Goal: Task Accomplishment & Management: Manage account settings

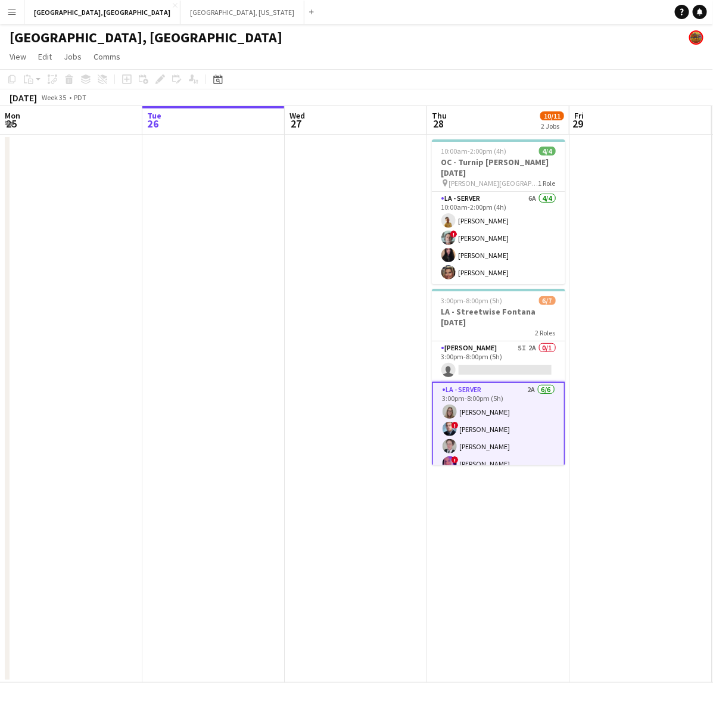
scroll to position [0, 394]
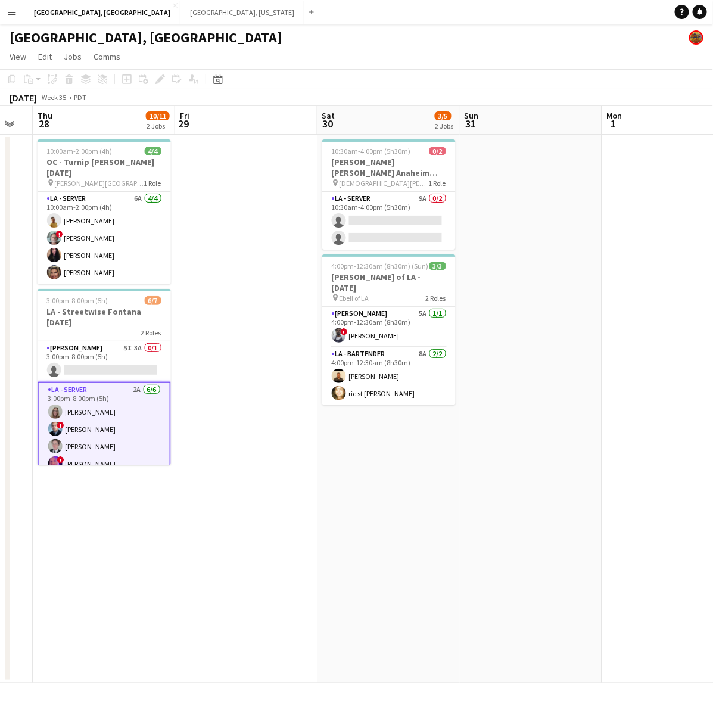
click at [120, 328] on app-job-card "3:00pm-8:00pm (5h) 6/[GEOGRAPHIC_DATA] Fontana [DATE] 2 Roles [PERSON_NAME] 5I …" at bounding box center [104, 377] width 133 height 176
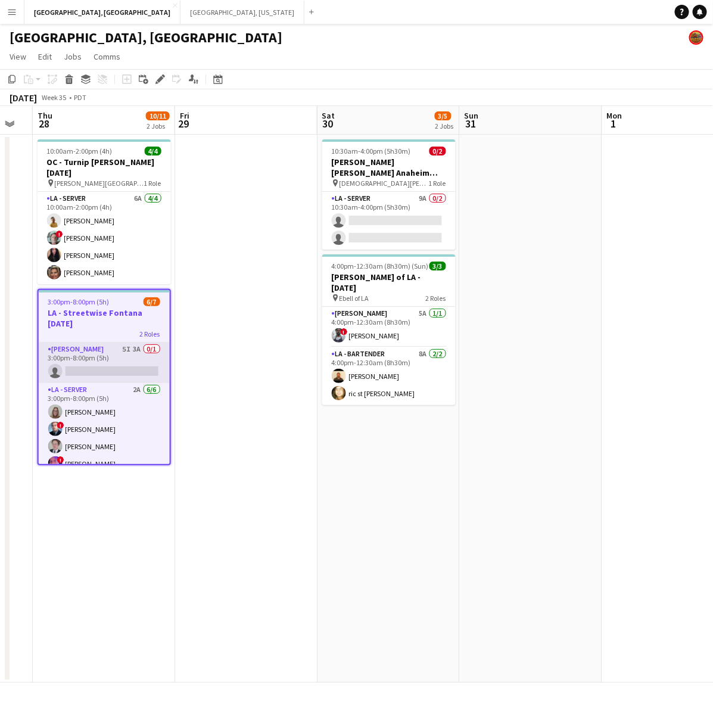
click at [135, 347] on app-card-role "[PERSON_NAME] 5I 3A 0/1 3:00pm-8:00pm (5h) single-neutral-actions" at bounding box center [104, 362] width 131 height 41
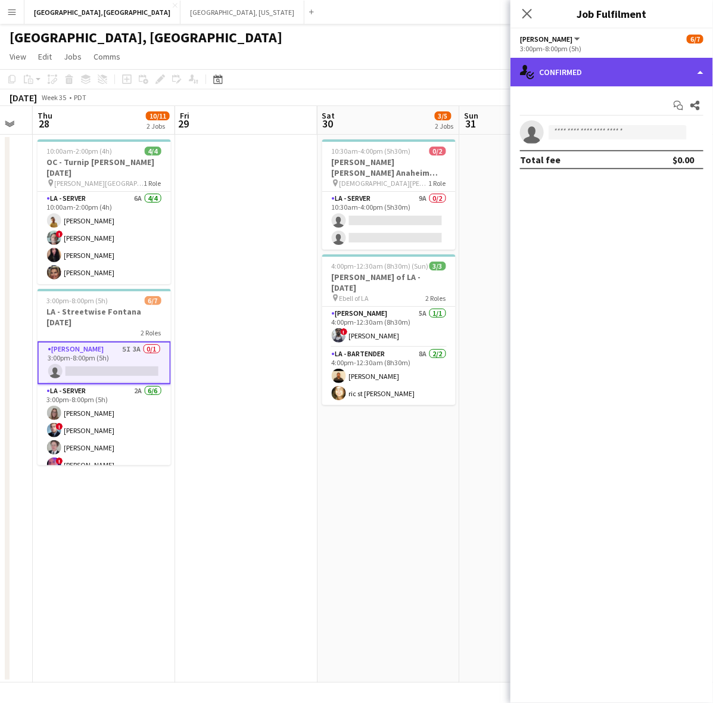
click at [615, 82] on div "single-neutral-actions-check-2 Confirmed" at bounding box center [611, 72] width 203 height 29
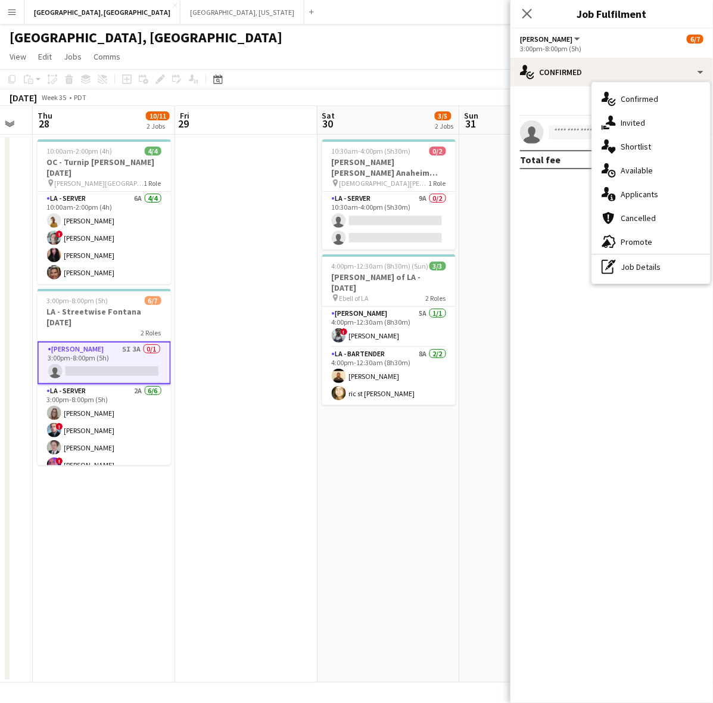
click at [629, 192] on div "single-neutral-actions-information Applicants" at bounding box center [651, 194] width 118 height 24
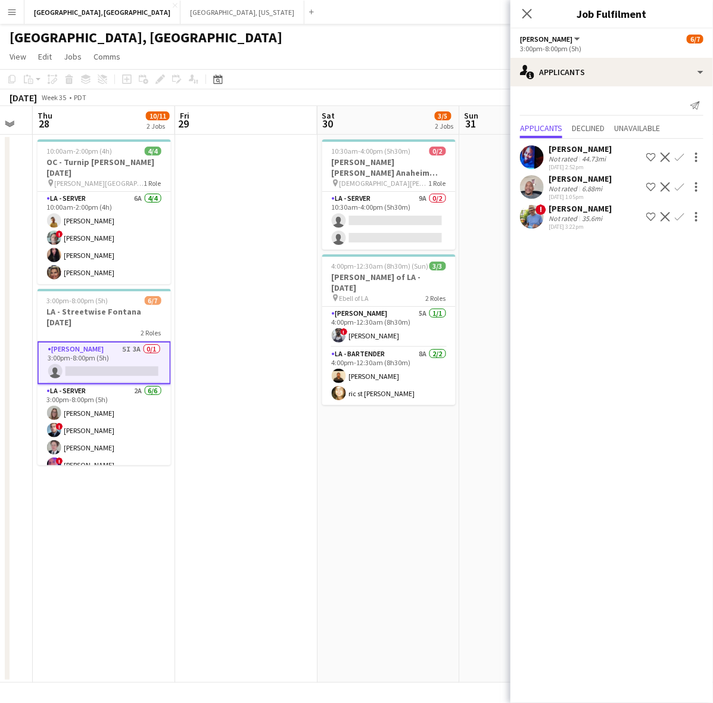
click at [683, 214] on app-icon "Confirm" at bounding box center [680, 217] width 10 height 10
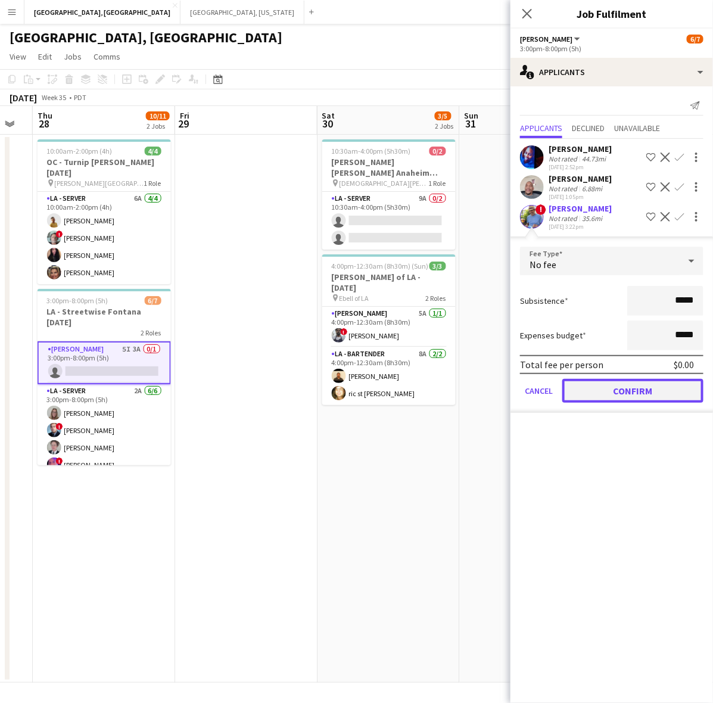
click at [644, 396] on button "Confirm" at bounding box center [632, 391] width 141 height 24
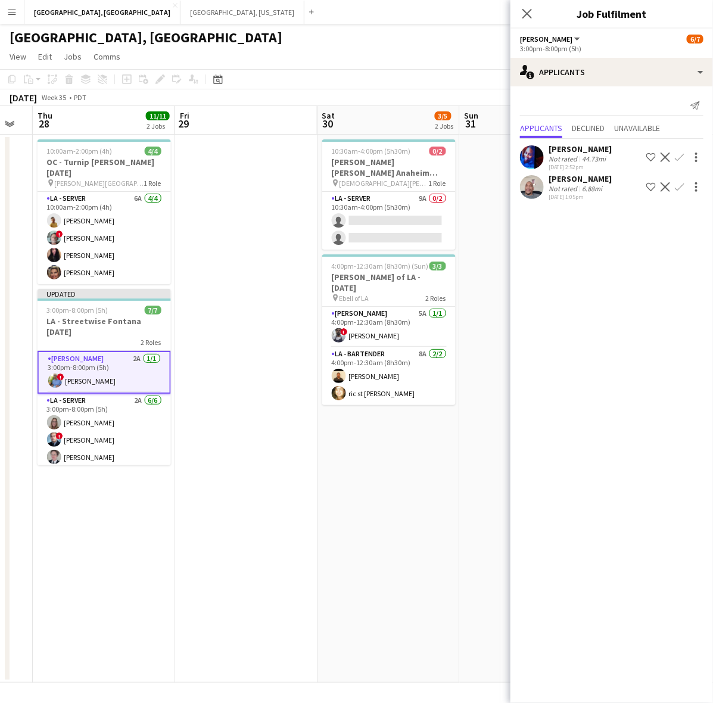
click at [481, 49] on app-page-menu "View Day view expanded Day view collapsed Month view Date picker Jump to [DATE]…" at bounding box center [356, 57] width 713 height 23
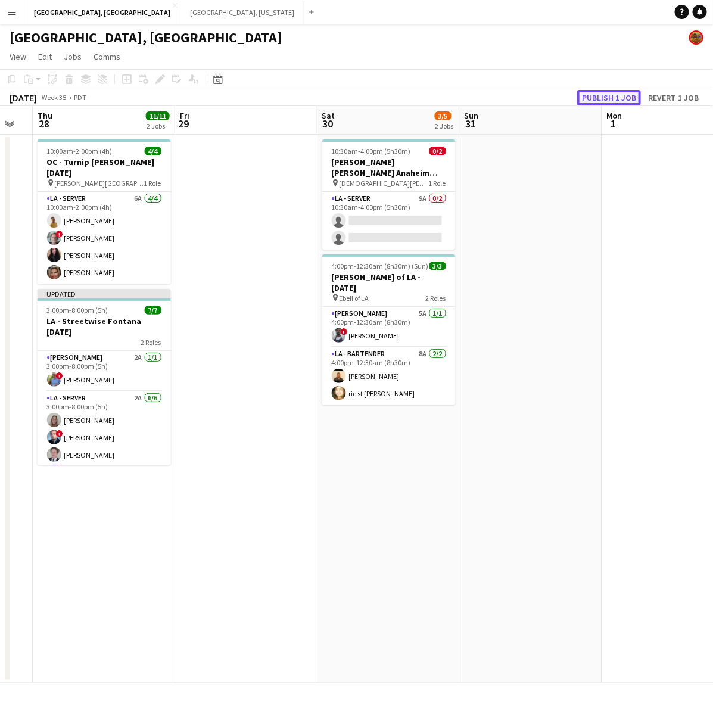
click at [580, 98] on button "Publish 1 job" at bounding box center [609, 97] width 64 height 15
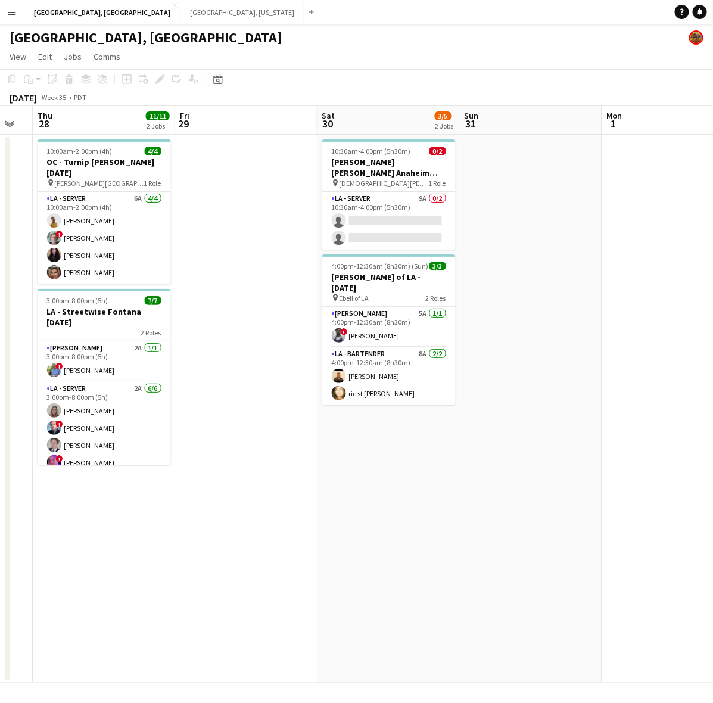
drag, startPoint x: 418, startPoint y: 200, endPoint x: 493, endPoint y: 182, distance: 77.0
click at [418, 200] on app-card-role "LA - Server 9A 0/2 10:30am-4:00pm (5h30m) single-neutral-actions single-neutral…" at bounding box center [388, 221] width 133 height 58
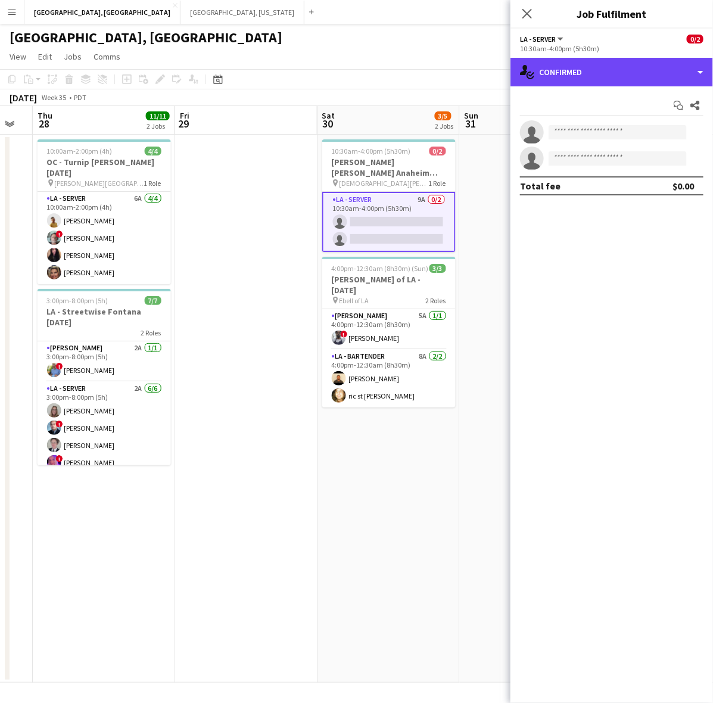
click at [630, 79] on div "single-neutral-actions-check-2 Confirmed" at bounding box center [611, 72] width 203 height 29
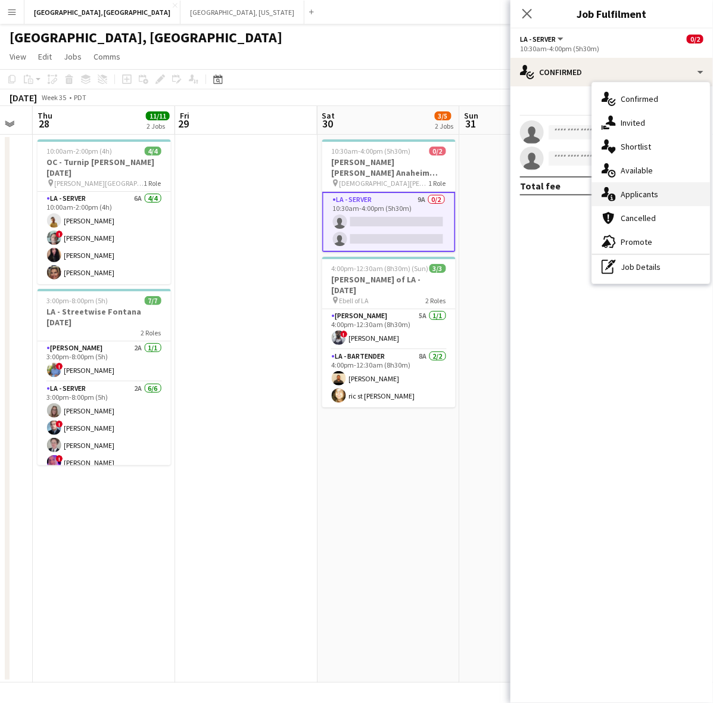
click at [663, 189] on div "single-neutral-actions-information Applicants" at bounding box center [651, 194] width 118 height 24
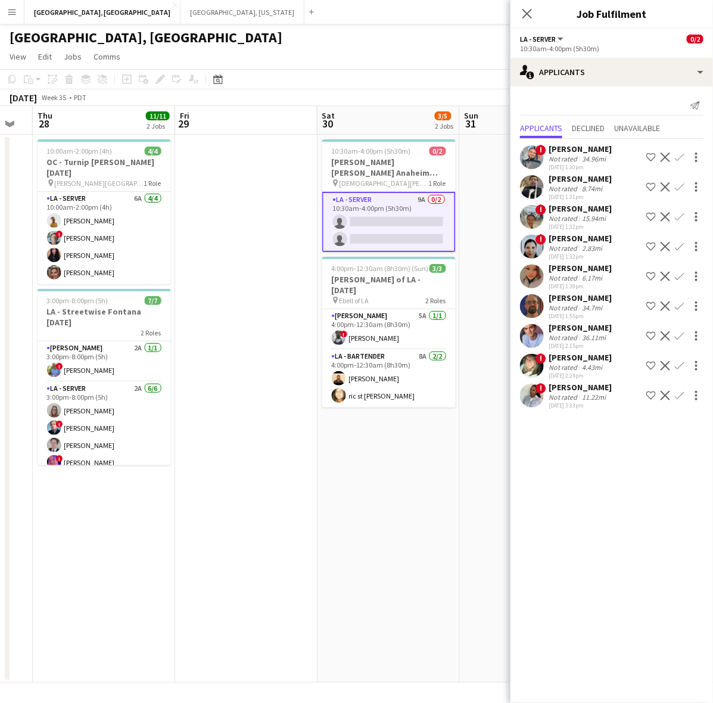
click at [529, 393] on app-user-avatar at bounding box center [532, 396] width 24 height 24
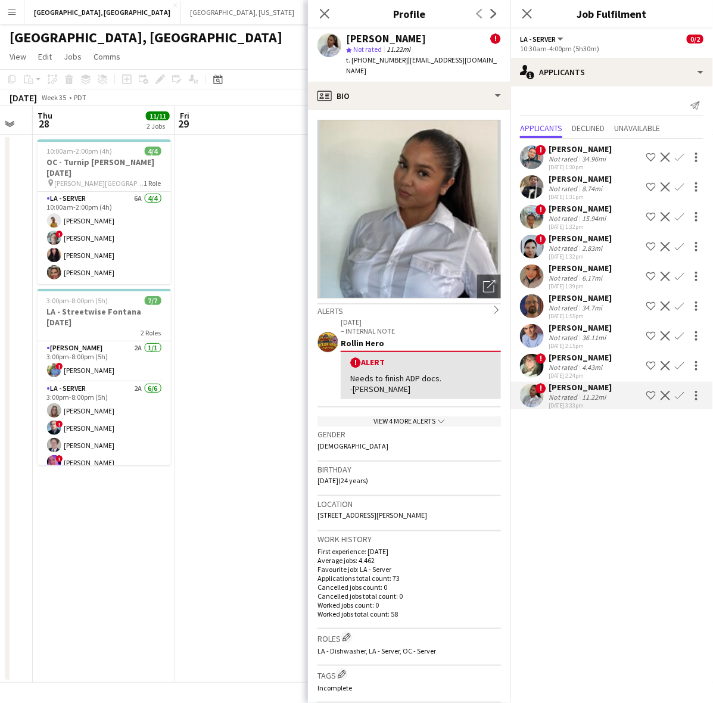
click at [435, 416] on app-icon "chevron-down" at bounding box center [440, 421] width 10 height 10
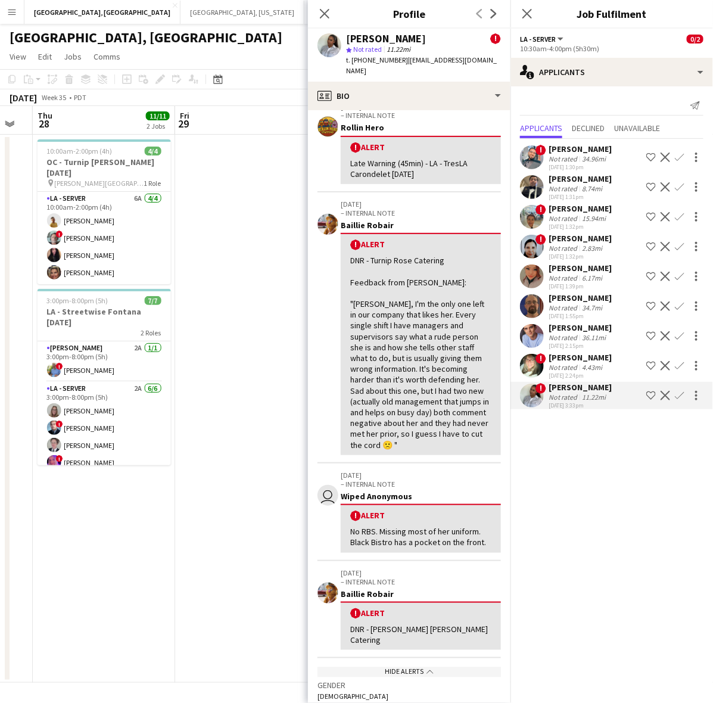
scroll to position [372, 0]
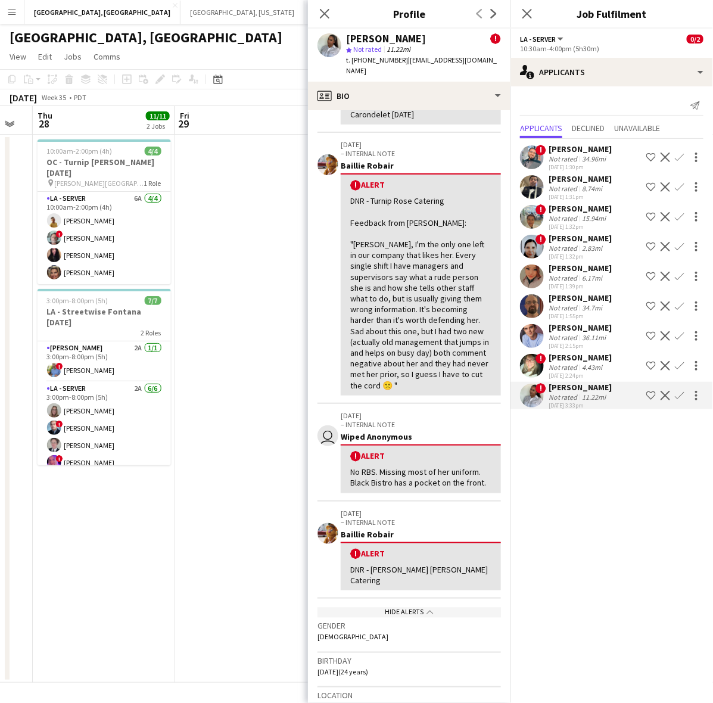
click at [543, 335] on app-user-avatar at bounding box center [532, 336] width 24 height 24
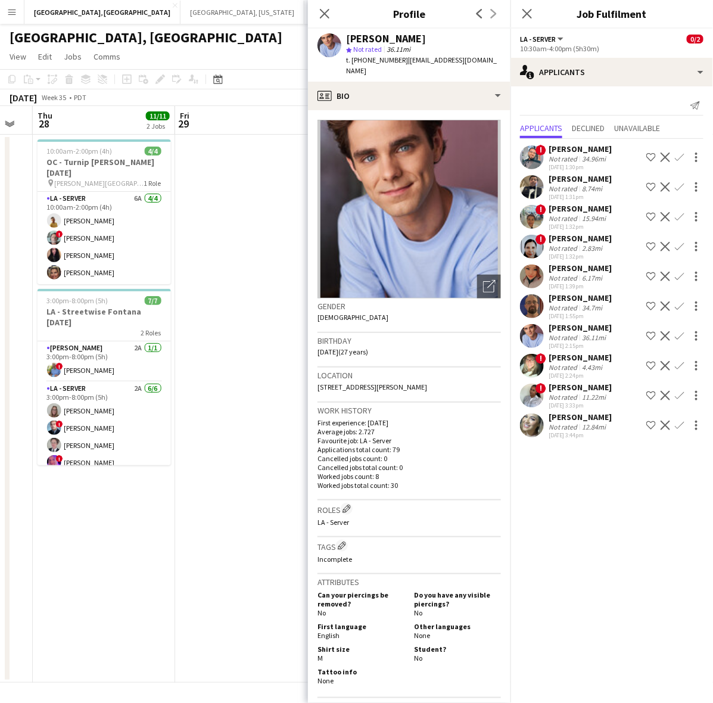
click at [201, 158] on app-date-cell at bounding box center [246, 409] width 142 height 548
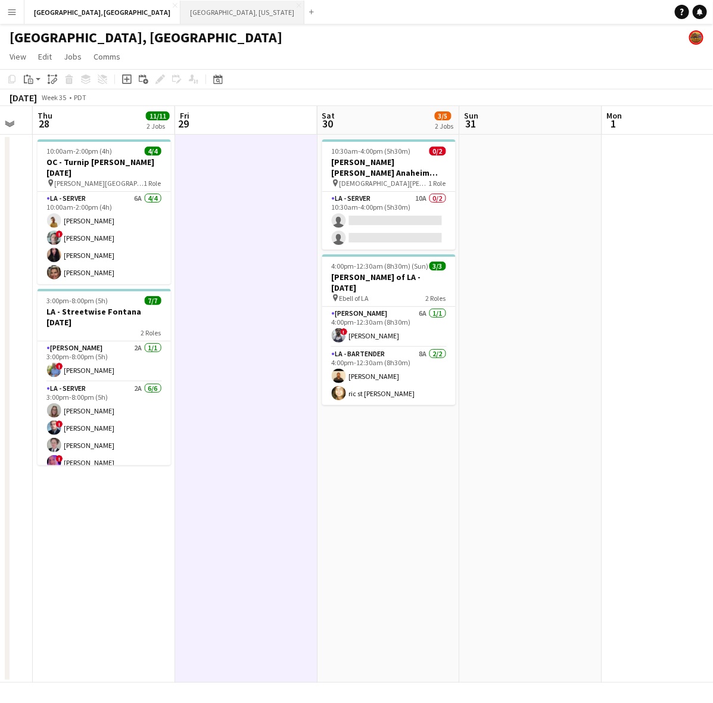
click at [180, 7] on button "[GEOGRAPHIC_DATA], [US_STATE] Close" at bounding box center [242, 12] width 124 height 23
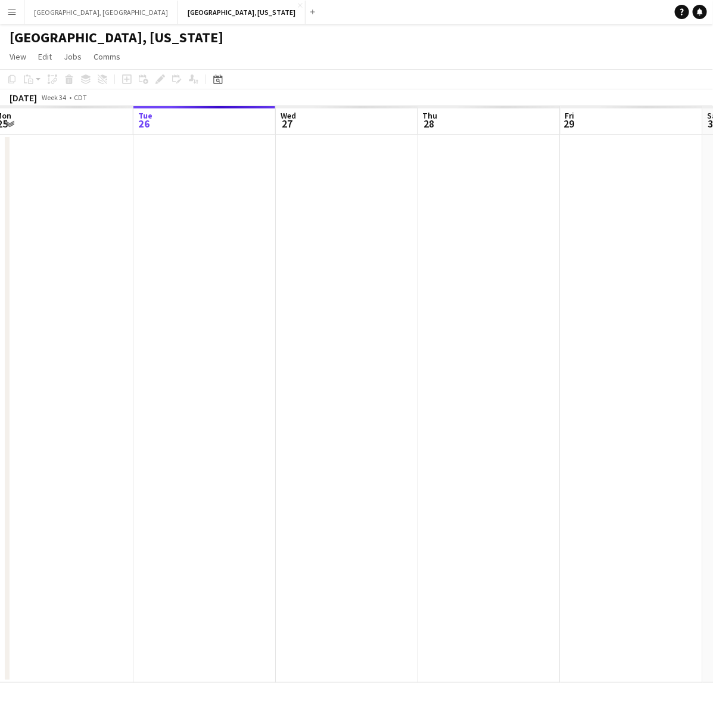
drag, startPoint x: 593, startPoint y: 123, endPoint x: 690, endPoint y: 96, distance: 100.7
click at [688, 96] on app-calendar "Copy Paste Paste Ctrl+V Paste with crew Ctrl+Shift+V Paste linked Job [GEOGRAPH…" at bounding box center [356, 376] width 713 height 614
drag, startPoint x: 214, startPoint y: 232, endPoint x: 674, endPoint y: 101, distance: 478.1
click at [674, 101] on app-calendar "Copy Paste Paste Ctrl+V Paste with crew Ctrl+Shift+V Paste linked Job [GEOGRAPH…" at bounding box center [356, 376] width 713 height 614
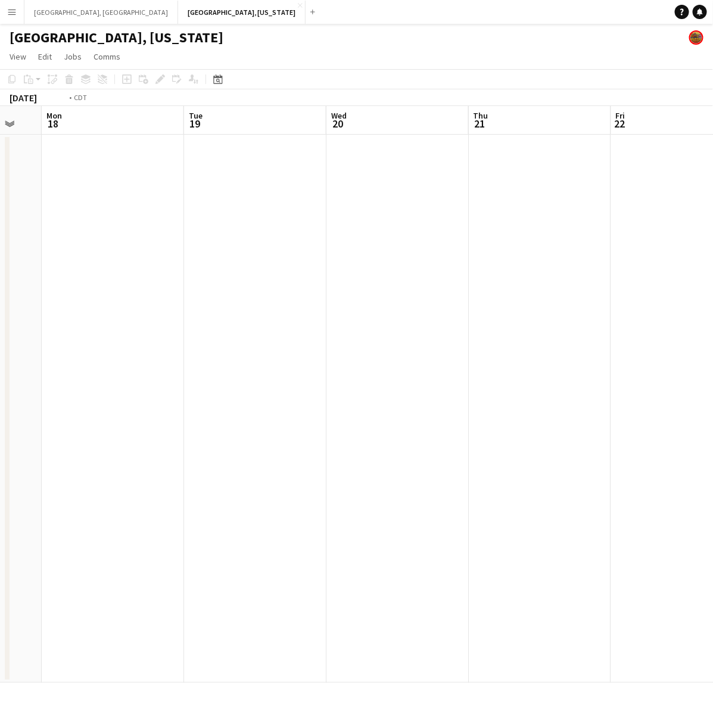
drag, startPoint x: 319, startPoint y: 191, endPoint x: 708, endPoint y: 123, distance: 394.8
click at [702, 126] on app-calendar-viewport "Sat 16 2/2 2 Jobs Sun 17 Mon 18 Tue 19 Wed 20 Thu 21 Fri 22 Sat 23 1/1 1 Job Su…" at bounding box center [356, 394] width 713 height 577
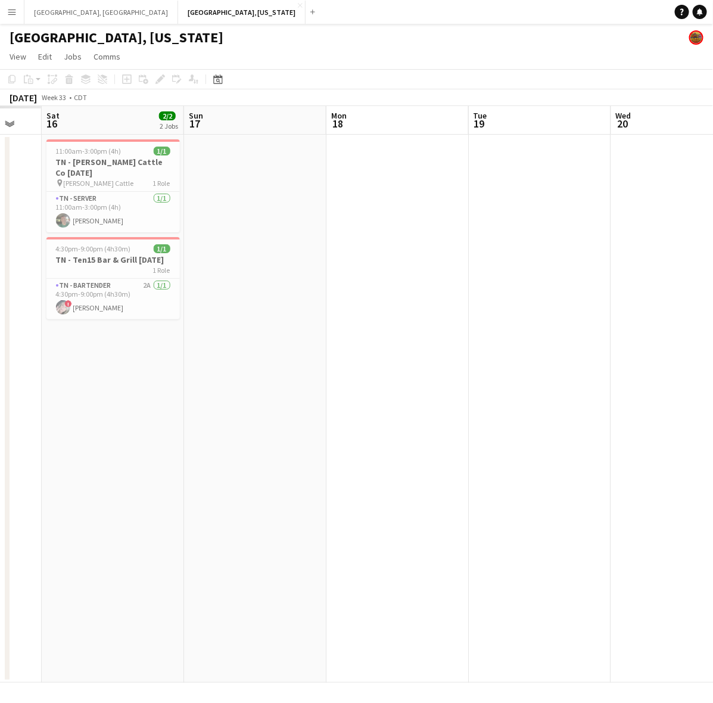
scroll to position [0, 355]
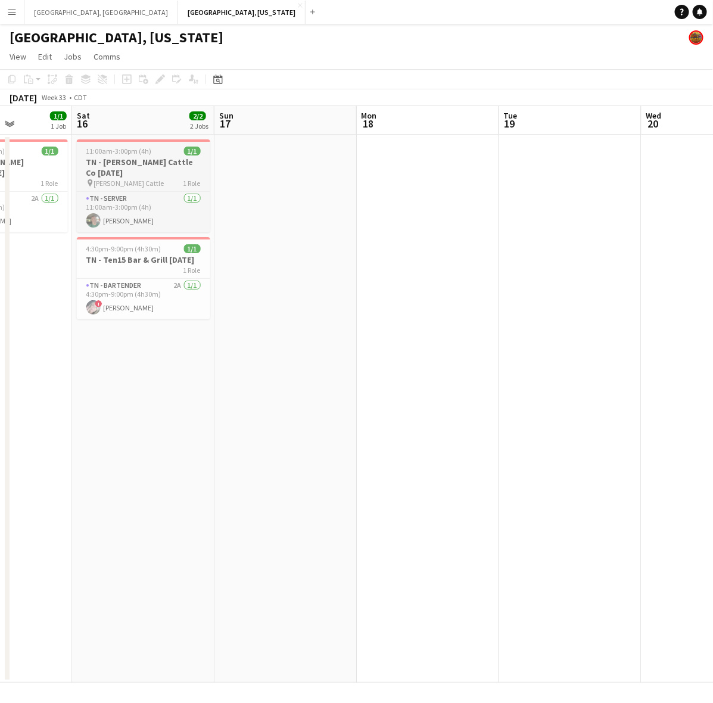
click at [173, 163] on h3 "TN - [PERSON_NAME] Cattle Co [DATE]" at bounding box center [143, 167] width 133 height 21
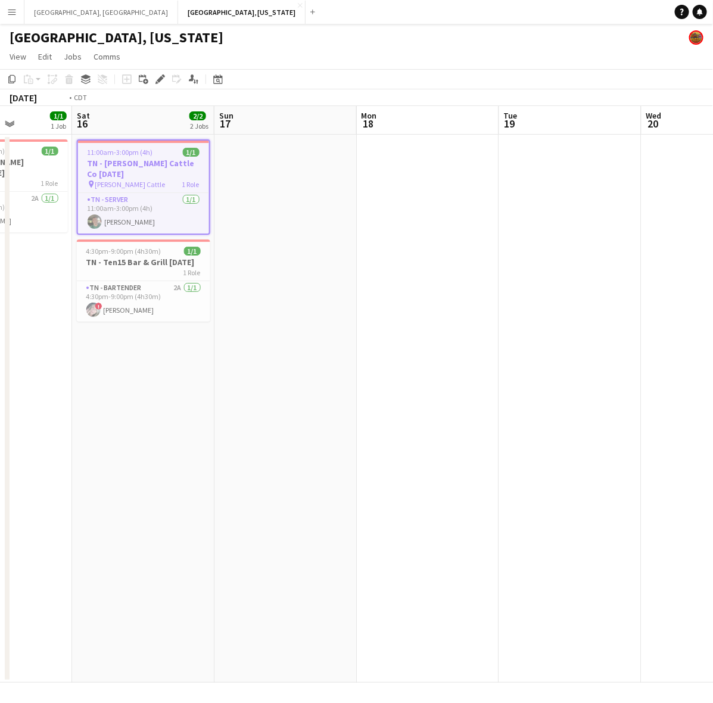
drag, startPoint x: 418, startPoint y: 285, endPoint x: 126, endPoint y: 320, distance: 294.6
click at [132, 320] on app-calendar-viewport "Wed 13 Thu 14 Fri 15 1/1 1 Job Sat 16 2/2 2 Jobs Sun 17 Mon 18 Tue 19 Wed 20 Th…" at bounding box center [356, 394] width 713 height 577
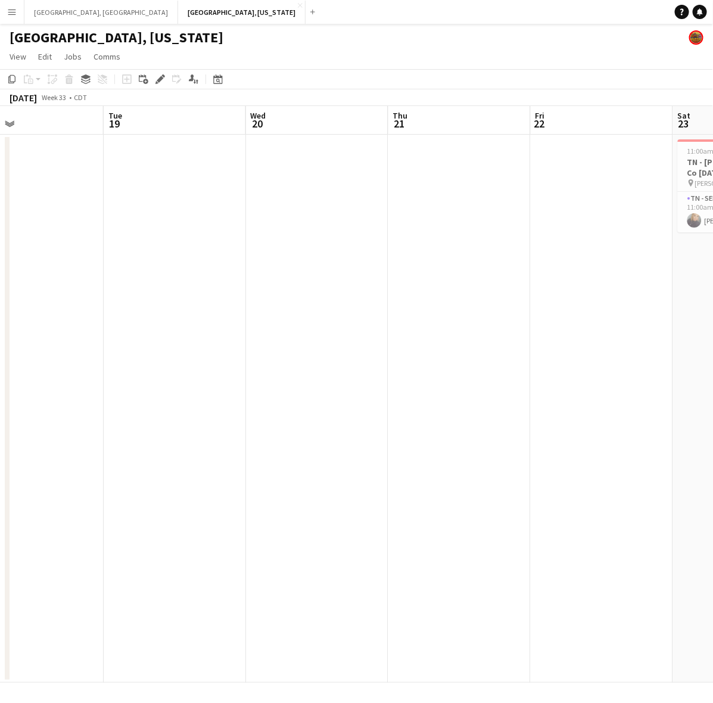
click at [86, 338] on app-calendar-viewport "Fri 15 1/1 1 Job Sat 16 2/2 2 Jobs Sun 17 Mon 18 Tue 19 Wed 20 Thu 21 Fri 22 Sa…" at bounding box center [356, 394] width 713 height 577
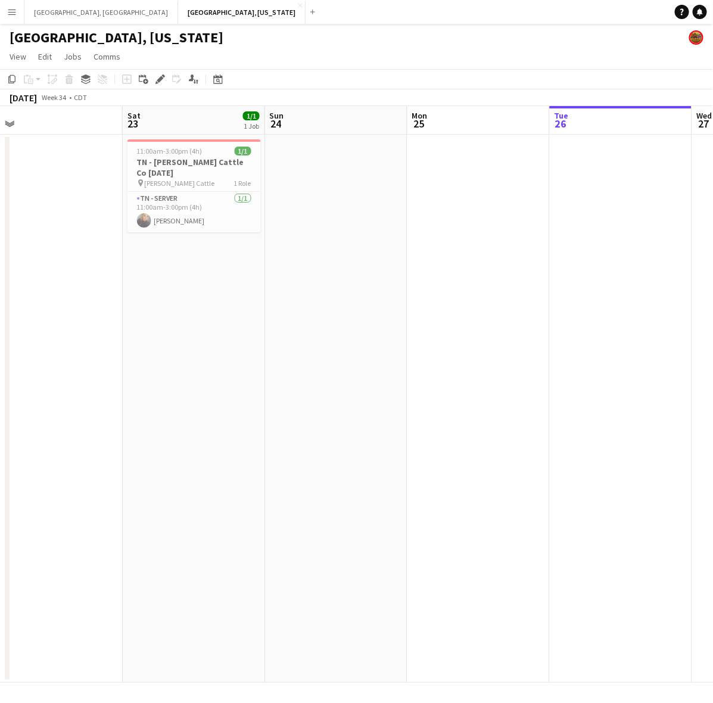
scroll to position [0, 416]
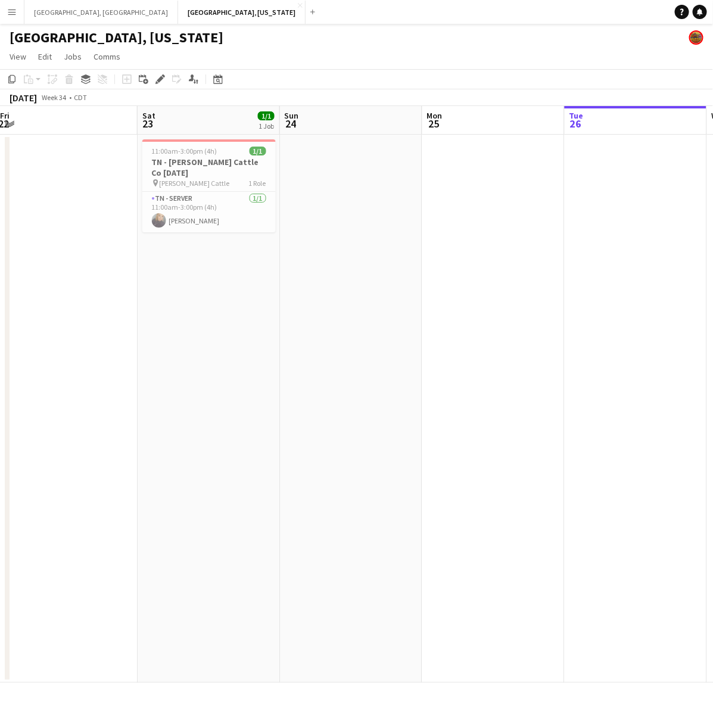
drag, startPoint x: 380, startPoint y: 304, endPoint x: 215, endPoint y: 325, distance: 166.3
click at [215, 325] on app-calendar-viewport "Tue 19 Wed 20 Thu 21 Fri 22 Sat 23 1/1 1 Job Sun 24 Mon 25 Tue 26 Wed 27 Thu 28…" at bounding box center [356, 394] width 713 height 577
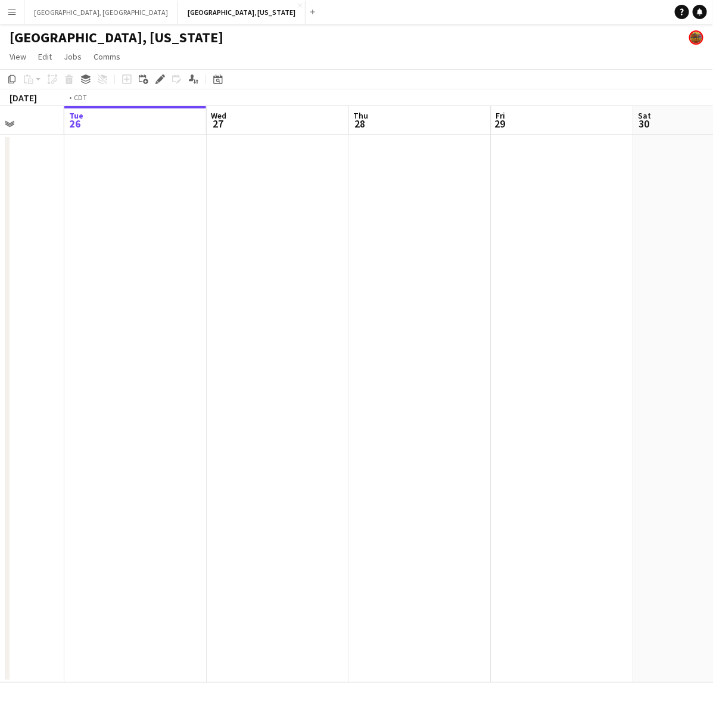
drag, startPoint x: 543, startPoint y: 174, endPoint x: 335, endPoint y: 236, distance: 217.1
click at [85, 284] on app-calendar-viewport "Fri 22 Sat 23 1/1 1 Job Sun 24 Mon 25 Tue 26 Wed 27 Thu 28 Fri 29 Sat 30 Sun 31…" at bounding box center [356, 394] width 713 height 577
click at [468, 210] on app-calendar-viewport "Sun 24 Mon 25 Tue 26 Wed 27 Thu 28 Fri 29 Sat 30 Sun 31 Mon 1 Tue 2" at bounding box center [356, 394] width 713 height 577
drag, startPoint x: 169, startPoint y: 186, endPoint x: 627, endPoint y: 116, distance: 463.4
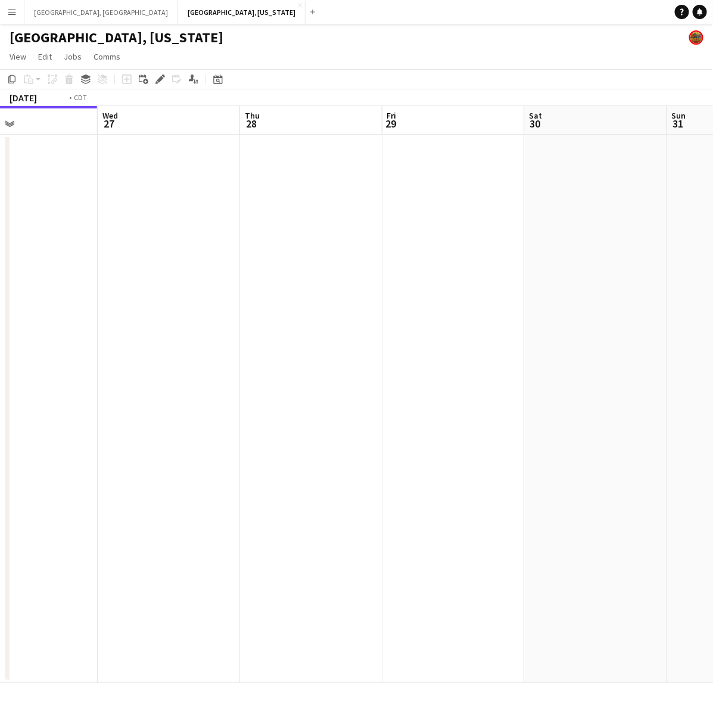
click at [632, 115] on app-calendar-viewport "Sun 24 Mon 25 Tue 26 Wed 27 Thu 28 Fri 29 Sat 30 Sun 31 Mon 1 Tue 2" at bounding box center [356, 394] width 713 height 577
drag, startPoint x: 597, startPoint y: 140, endPoint x: 207, endPoint y: 223, distance: 399.0
click at [183, 230] on app-calendar-viewport "Sat 23 1/1 1 Job Sun 24 Mon 25 Tue 26 Wed 27 Thu 28 Fri 29 Sat 30 Sun 31 Mon 1 …" at bounding box center [356, 394] width 713 height 577
drag, startPoint x: 505, startPoint y: 175, endPoint x: 310, endPoint y: 206, distance: 196.7
click at [310, 206] on app-calendar-viewport "Sat 23 1/1 1 Job Sun 24 Mon 25 Tue 26 Wed 27 Thu 28 Fri 29 Sat 30 Sun 31 Mon 1 …" at bounding box center [356, 394] width 713 height 577
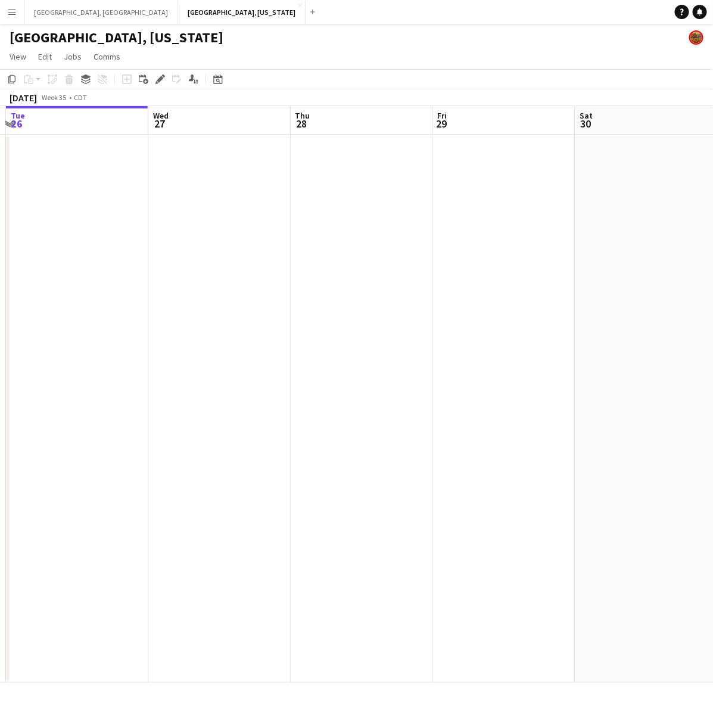
scroll to position [0, 454]
click at [495, 162] on app-date-cell at bounding box center [471, 409] width 142 height 548
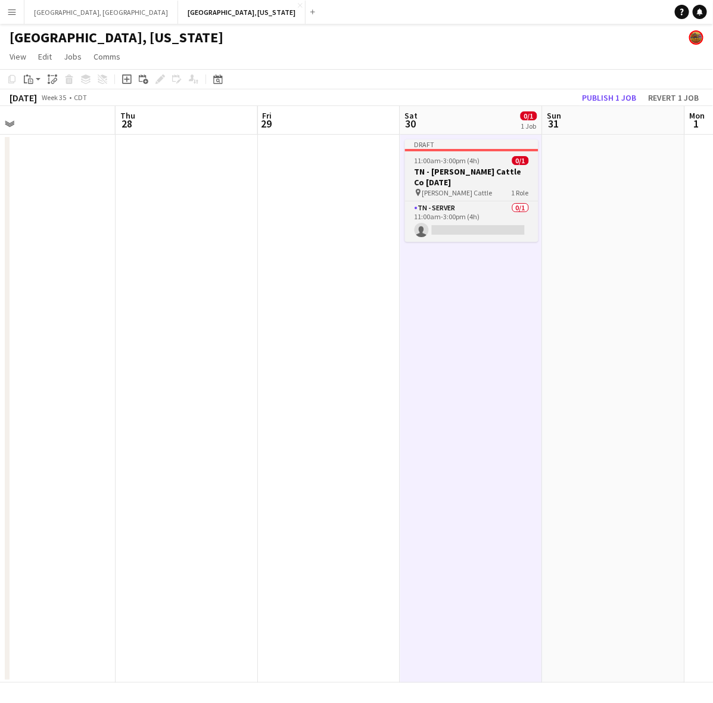
click at [487, 167] on h3 "TN - [PERSON_NAME] Cattle Co [DATE]" at bounding box center [471, 176] width 133 height 21
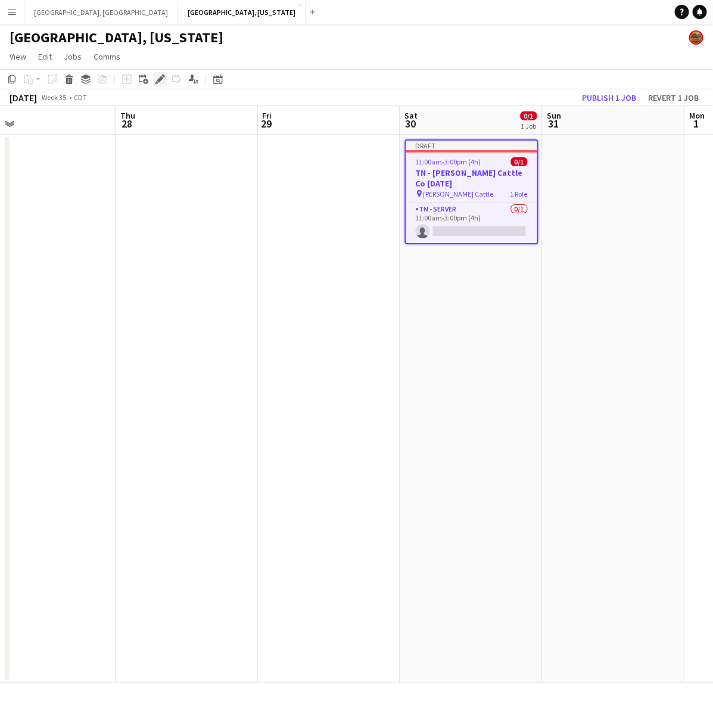
click at [156, 81] on icon "Edit" at bounding box center [160, 79] width 10 height 10
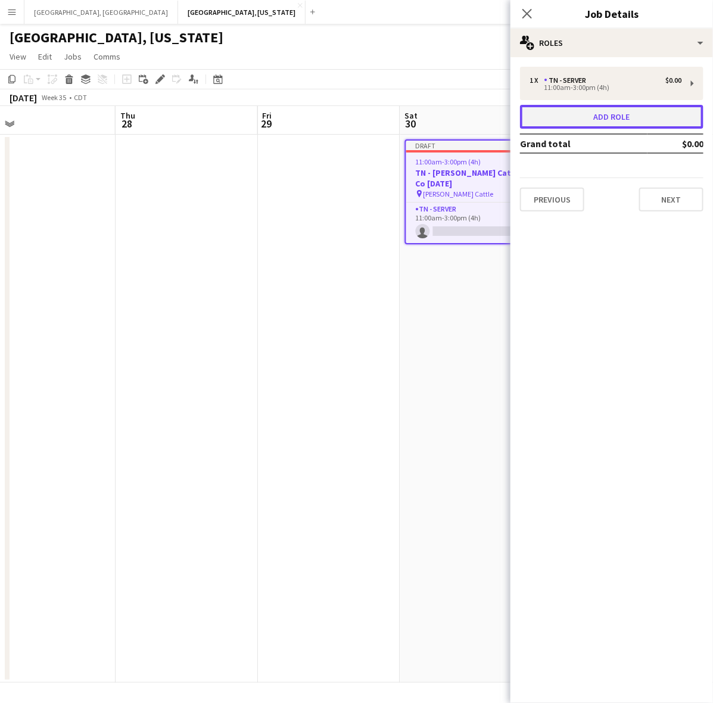
click at [569, 115] on button "Add role" at bounding box center [611, 117] width 183 height 24
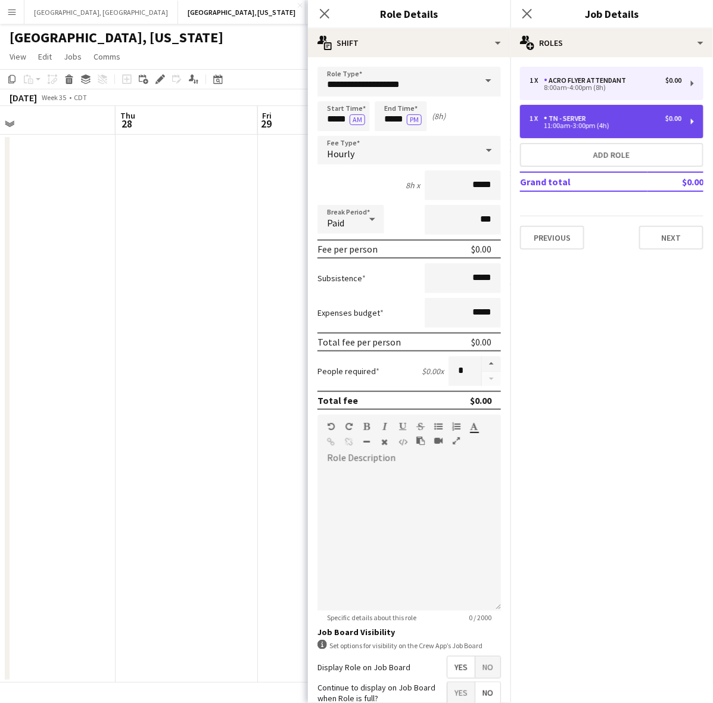
click at [573, 126] on div "11:00am-3:00pm (4h)" at bounding box center [606, 126] width 152 height 6
type input "**********"
type input "*****"
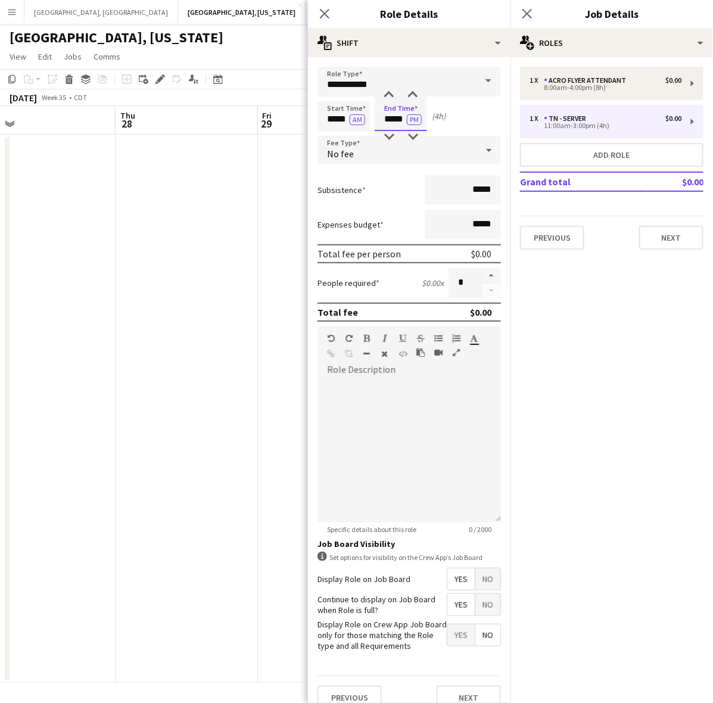
drag, startPoint x: 383, startPoint y: 115, endPoint x: 426, endPoint y: 118, distance: 43.0
click at [426, 118] on input "*****" at bounding box center [401, 116] width 52 height 30
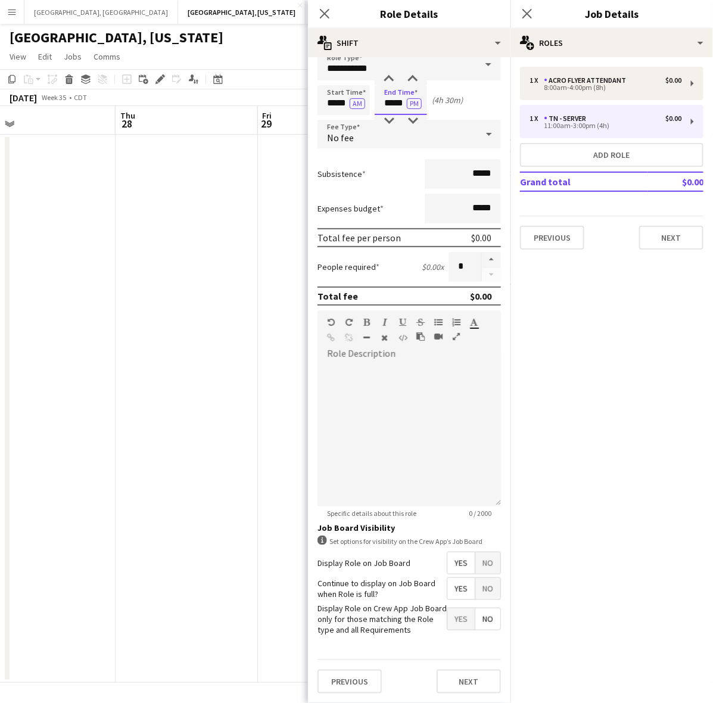
scroll to position [24, 0]
type input "*****"
click at [462, 678] on button "Next" at bounding box center [469, 681] width 64 height 24
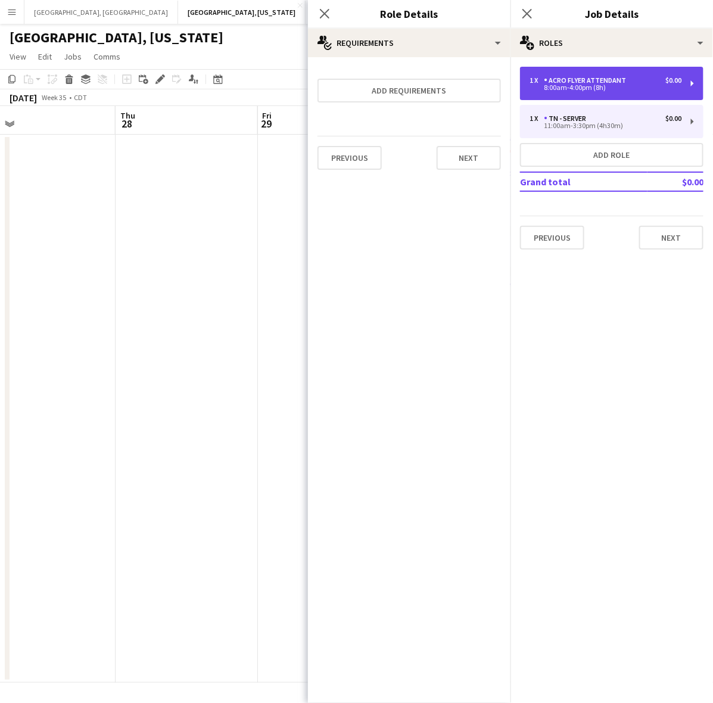
click at [594, 81] on div "Acro Flyer Attendant" at bounding box center [587, 80] width 87 height 8
type input "**********"
type input "*****"
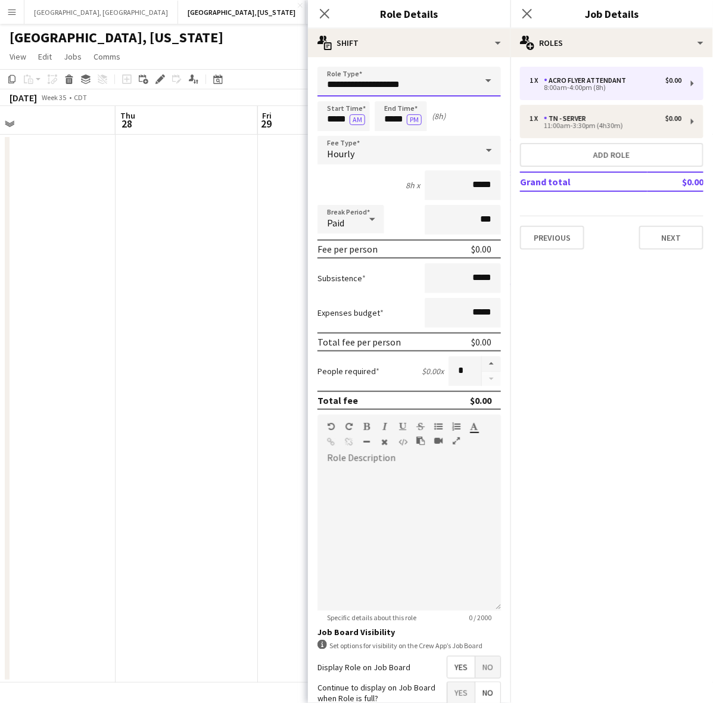
click at [425, 79] on input "**********" at bounding box center [408, 82] width 183 height 30
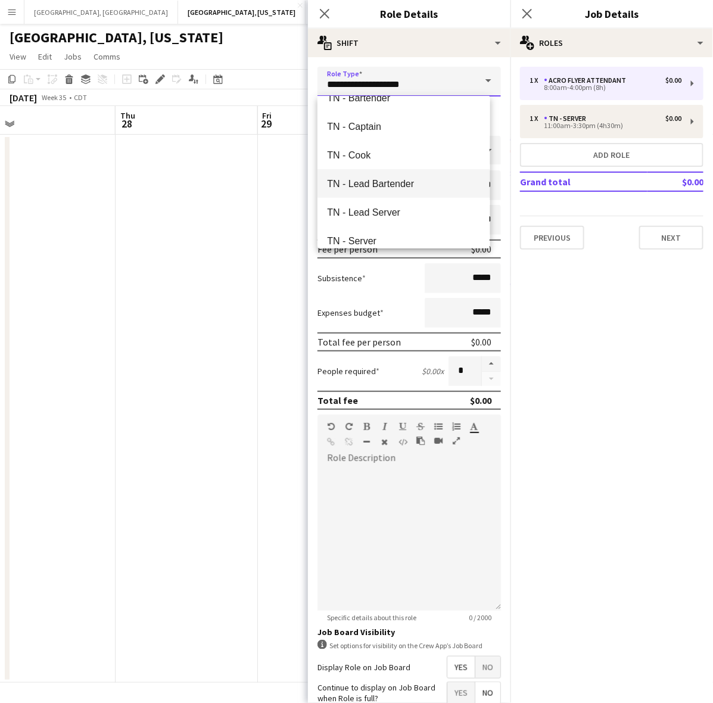
scroll to position [3574, 0]
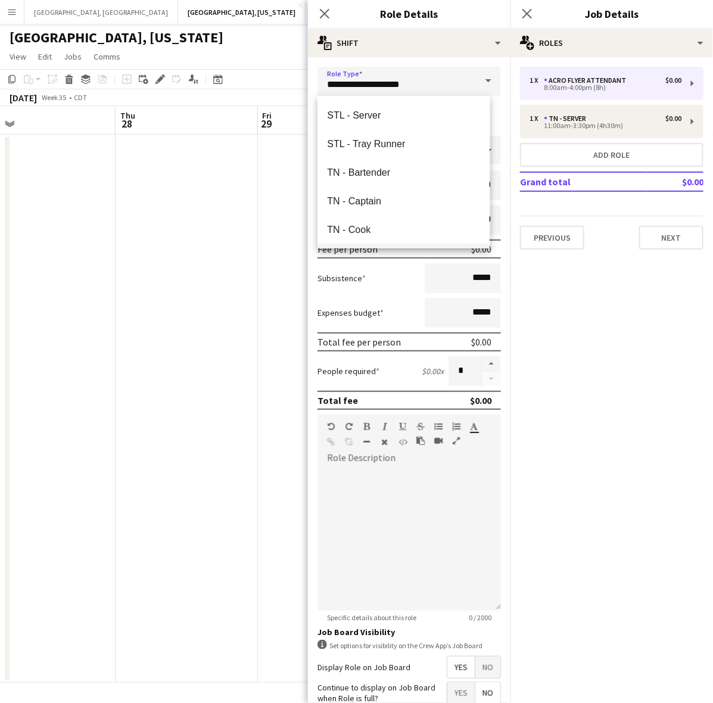
click at [362, 174] on span "TN - Bartender" at bounding box center [403, 172] width 153 height 11
type input "**********"
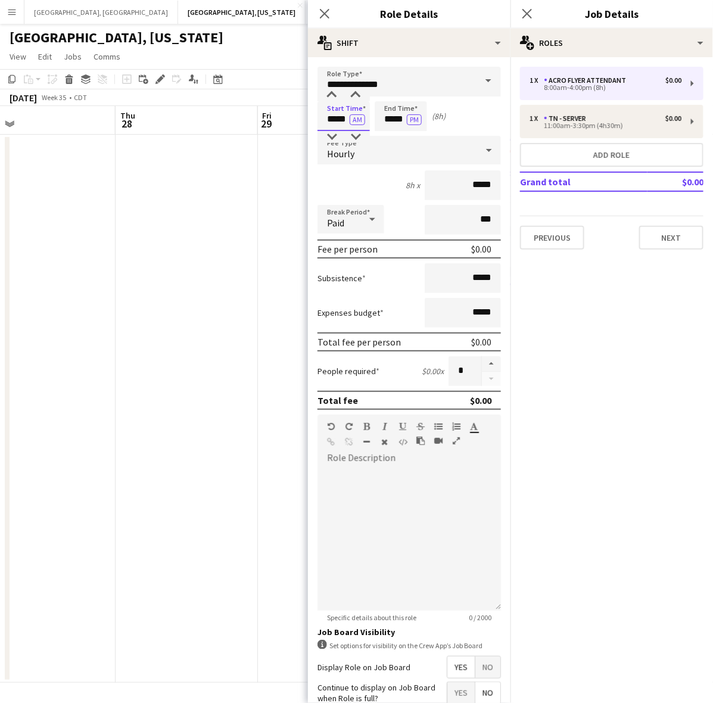
drag, startPoint x: 326, startPoint y: 120, endPoint x: 372, endPoint y: 122, distance: 46.5
click at [372, 122] on div "Start Time ***** AM End Time ***** PM (8h)" at bounding box center [408, 116] width 183 height 30
type input "*****"
click at [364, 152] on div "Hourly" at bounding box center [397, 150] width 160 height 29
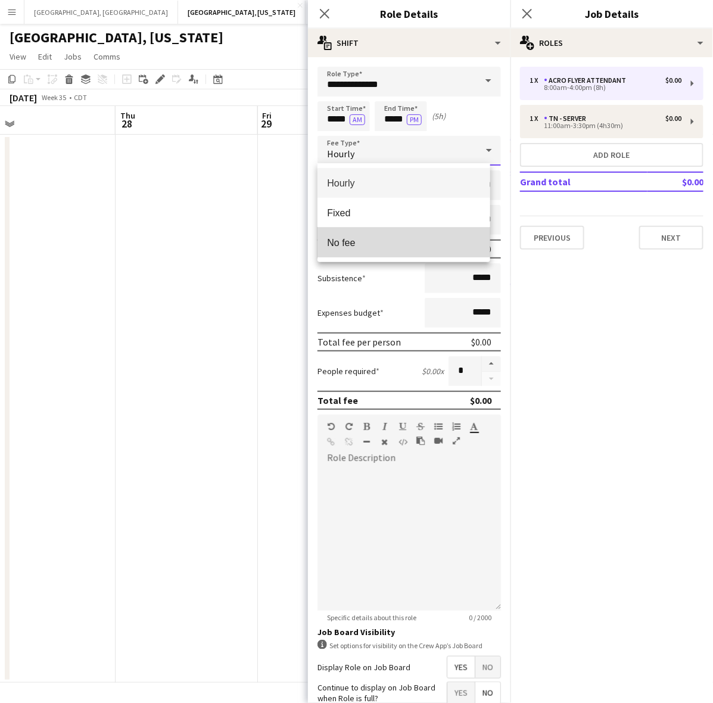
click at [375, 237] on span "No fee" at bounding box center [403, 242] width 153 height 11
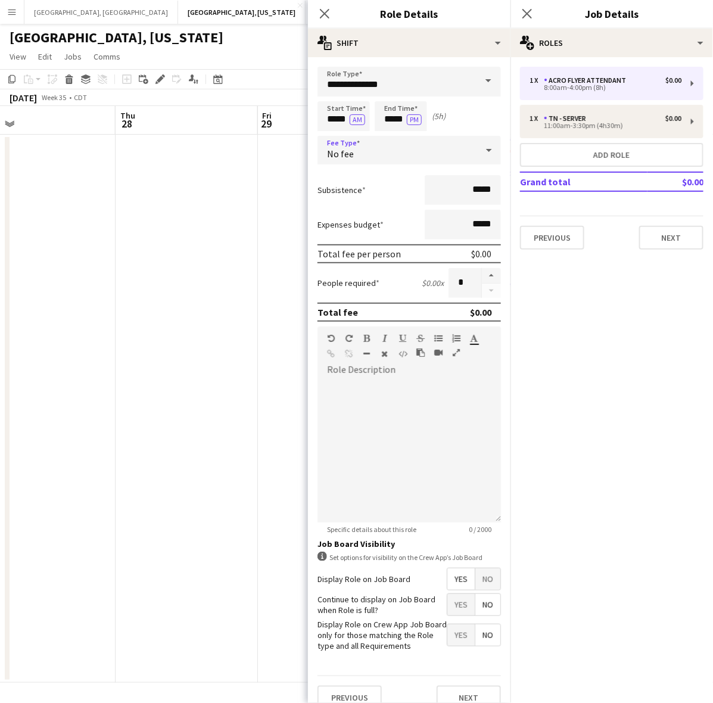
click at [441, 590] on form "**********" at bounding box center [409, 393] width 203 height 652
click at [447, 597] on span "Yes" at bounding box center [460, 604] width 27 height 21
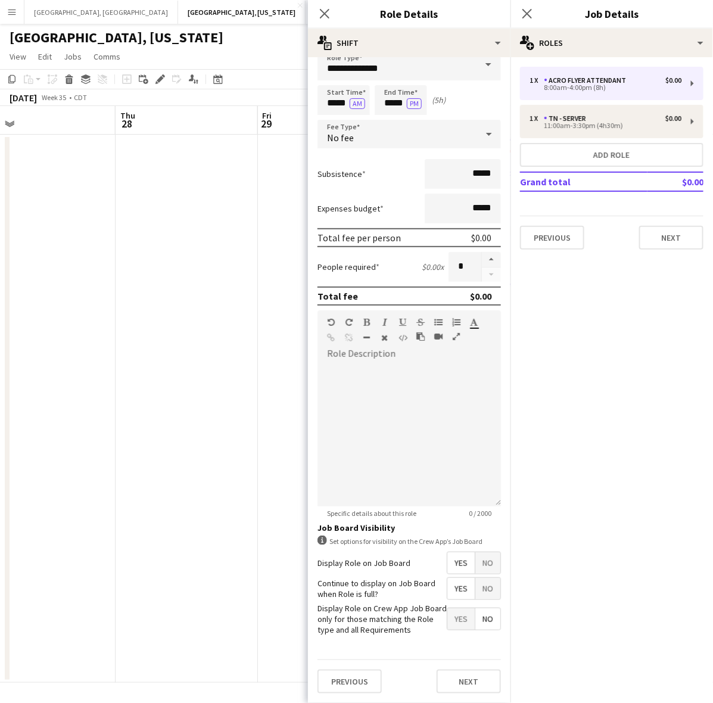
scroll to position [24, 0]
click at [466, 675] on button "Next" at bounding box center [469, 681] width 64 height 24
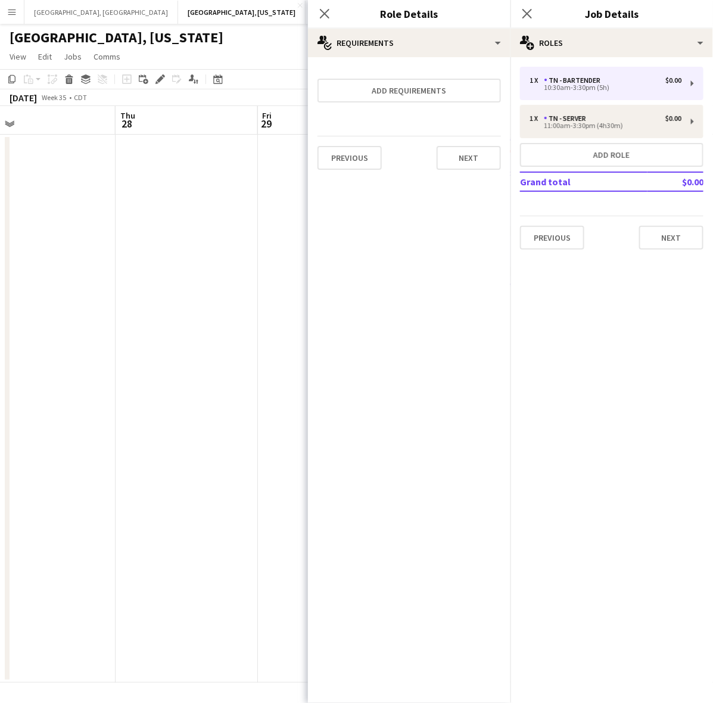
scroll to position [0, 0]
click at [661, 249] on div "1 x TN - Bartender $0.00 10:30am-3:30pm (5h) 1 x TN - Server $0.00 11:00am-3:30…" at bounding box center [611, 158] width 203 height 202
click at [660, 242] on button "Next" at bounding box center [671, 238] width 64 height 24
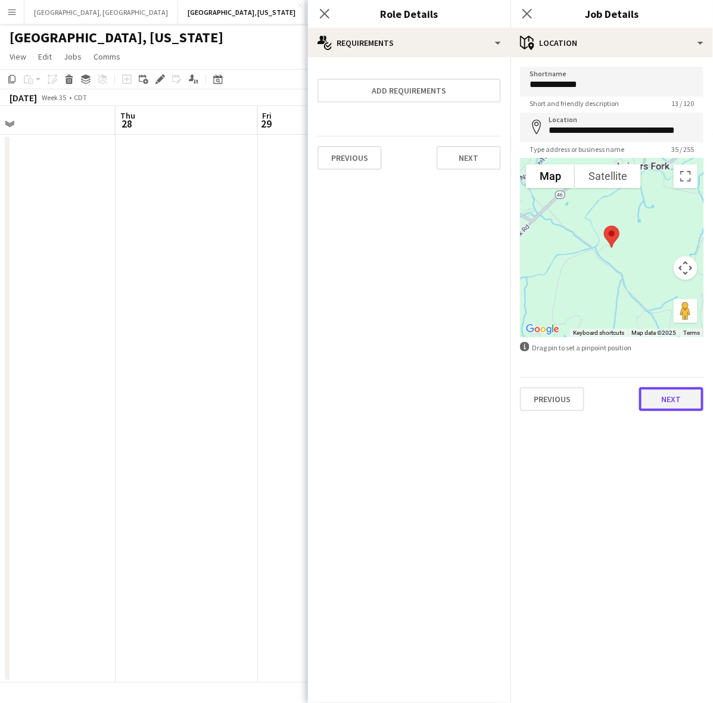
click at [676, 403] on button "Next" at bounding box center [671, 399] width 64 height 24
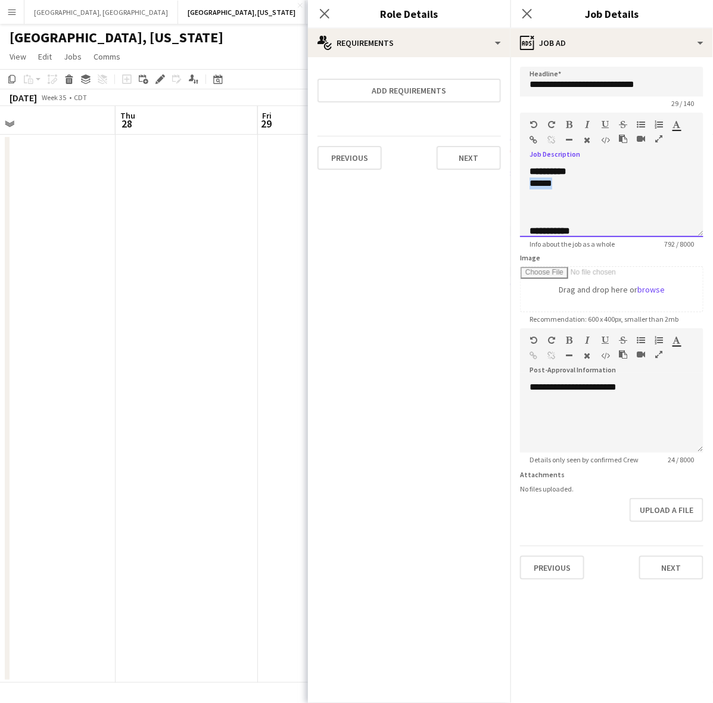
click at [522, 189] on div "**********" at bounding box center [611, 201] width 183 height 71
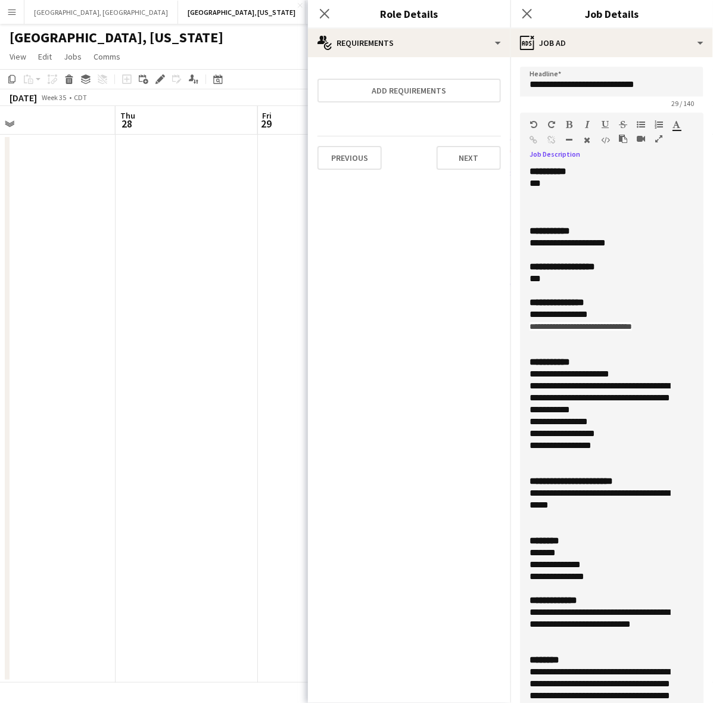
drag, startPoint x: 697, startPoint y: 225, endPoint x: 618, endPoint y: 517, distance: 303.0
click at [674, 702] on html "Menu Boards Boards Boards All jobs Status Workforce Workforce My Workforce Recr…" at bounding box center [356, 351] width 713 height 703
drag, startPoint x: 615, startPoint y: 241, endPoint x: 599, endPoint y: 241, distance: 16.1
click at [599, 241] on div "**********" at bounding box center [601, 243] width 142 height 12
click at [614, 448] on div "**********" at bounding box center [601, 446] width 142 height 12
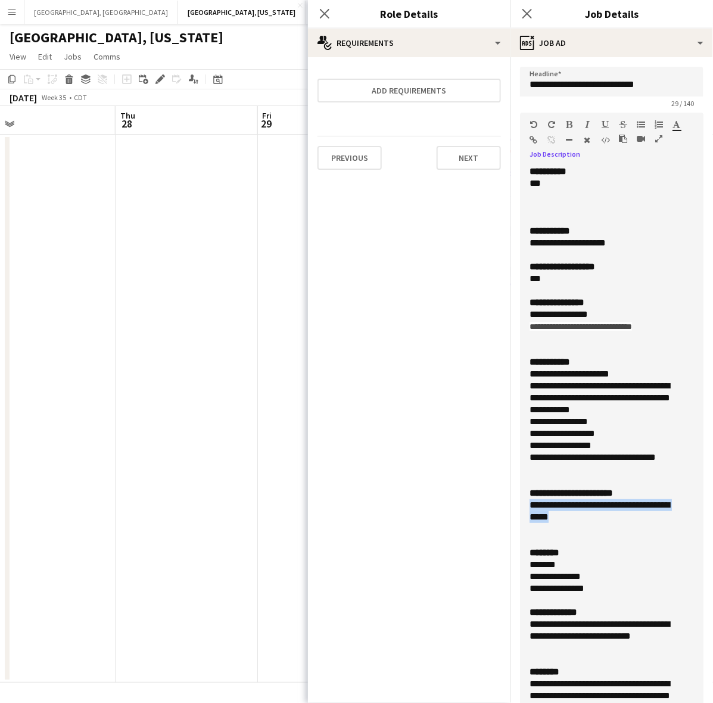
drag, startPoint x: 572, startPoint y: 518, endPoint x: 519, endPoint y: 510, distance: 53.6
click at [519, 510] on form "**********" at bounding box center [611, 566] width 203 height 999
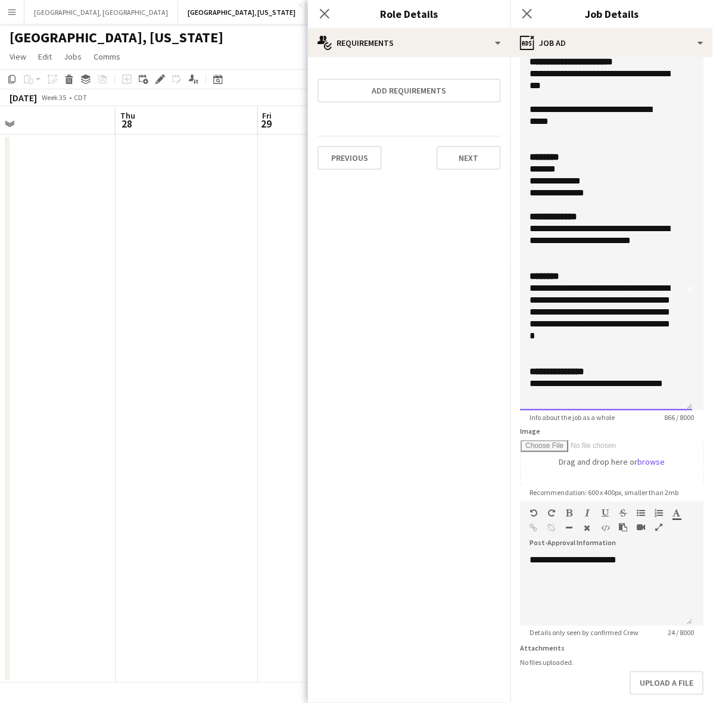
scroll to position [380, 0]
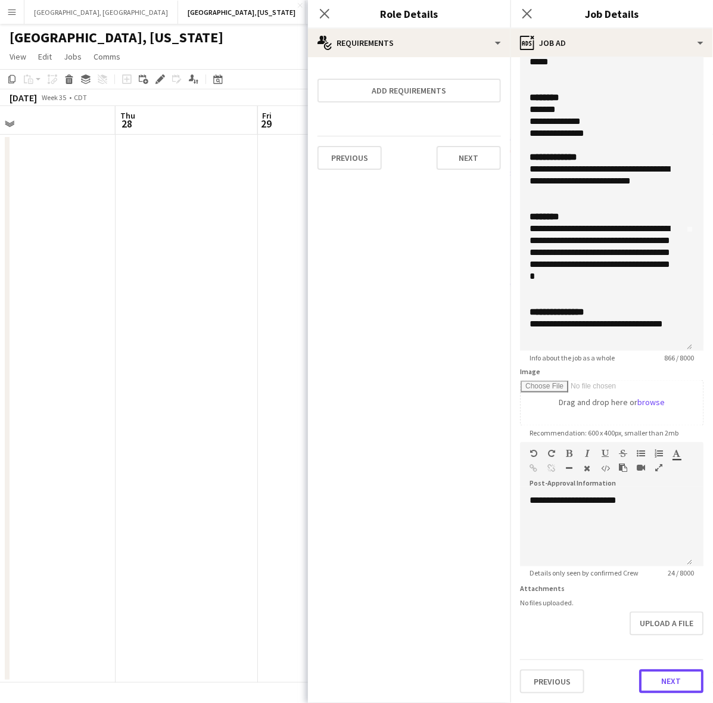
click at [656, 683] on button "Next" at bounding box center [671, 681] width 64 height 24
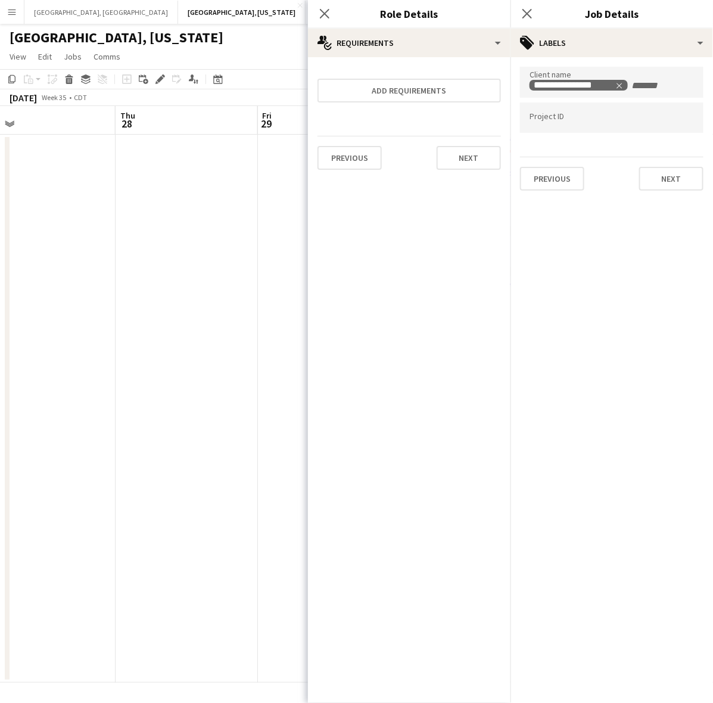
scroll to position [0, 0]
click at [528, 13] on icon at bounding box center [526, 13] width 11 height 11
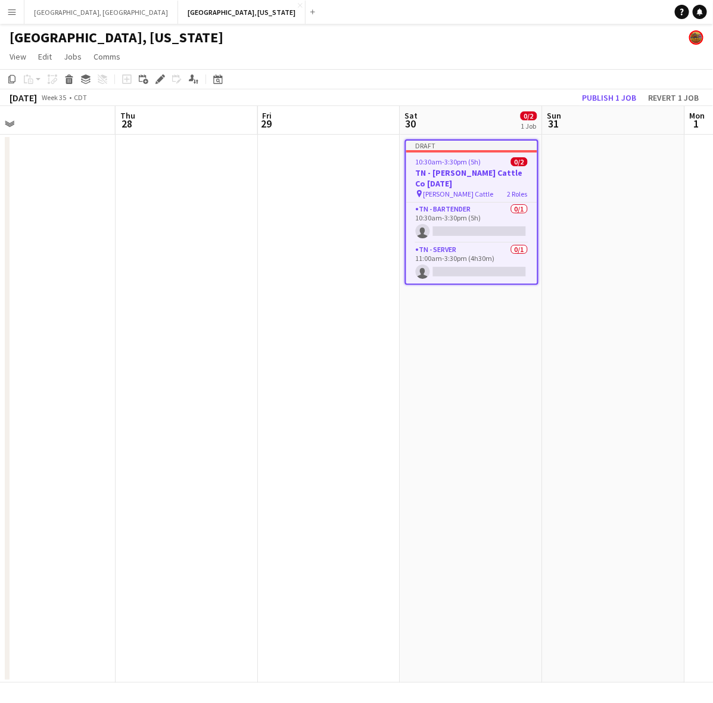
click at [484, 164] on div "10:30am-3:30pm (5h) 0/2" at bounding box center [471, 161] width 131 height 9
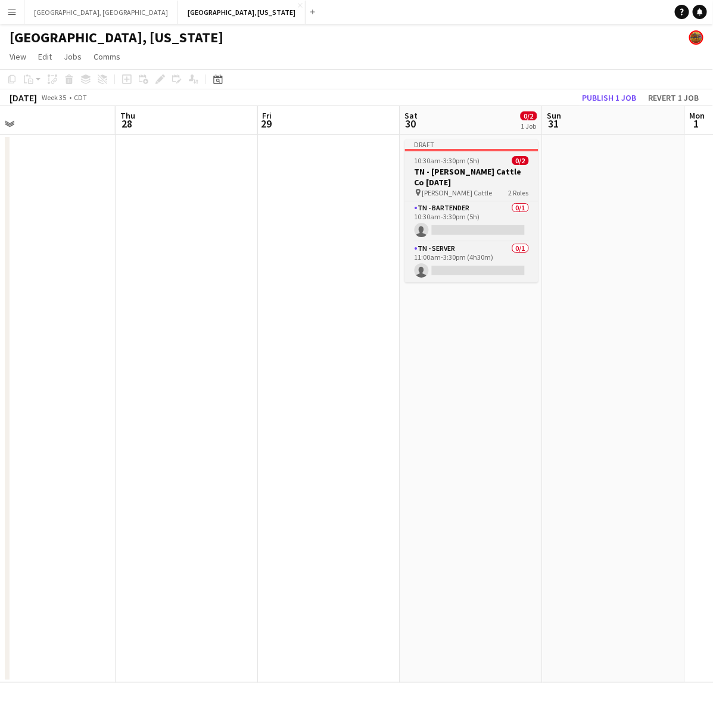
click at [459, 161] on span "10:30am-3:30pm (5h)" at bounding box center [448, 160] width 66 height 9
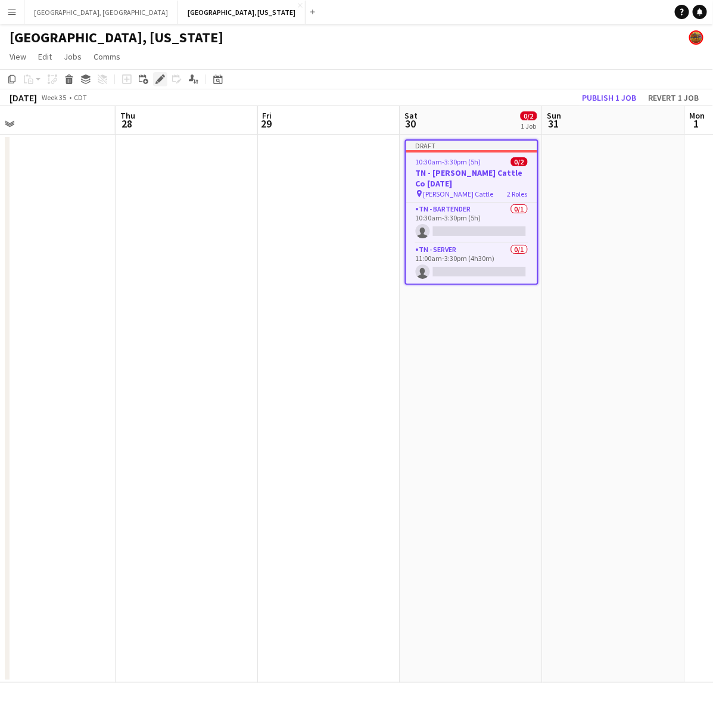
click at [153, 76] on div "Edit" at bounding box center [160, 79] width 14 height 14
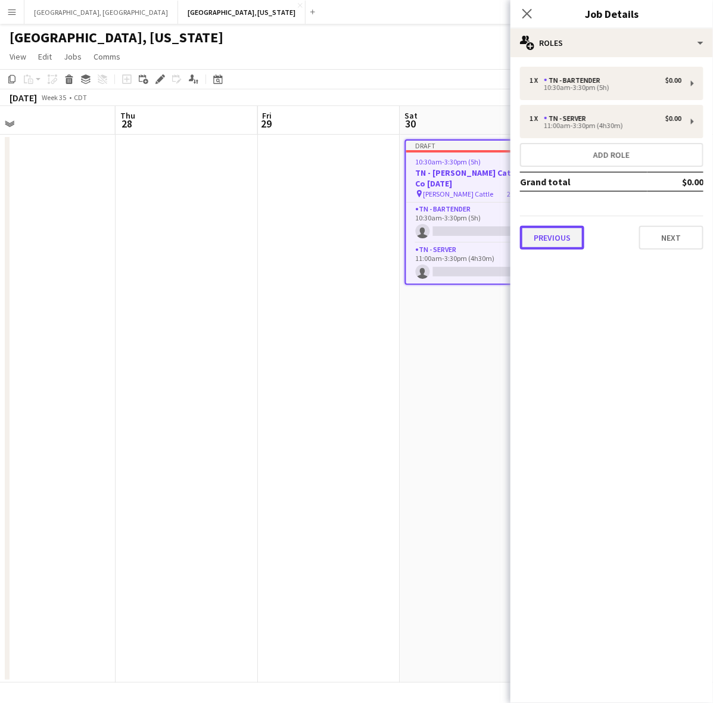
click at [574, 245] on button "Previous" at bounding box center [552, 238] width 64 height 24
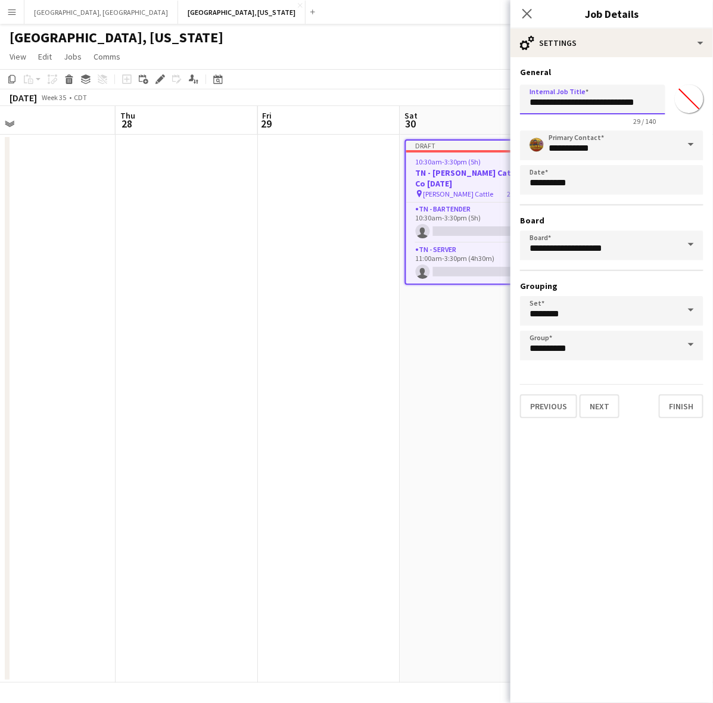
click at [632, 98] on input "**********" at bounding box center [592, 100] width 145 height 30
type input "**********"
click at [602, 404] on button "Next" at bounding box center [600, 406] width 40 height 24
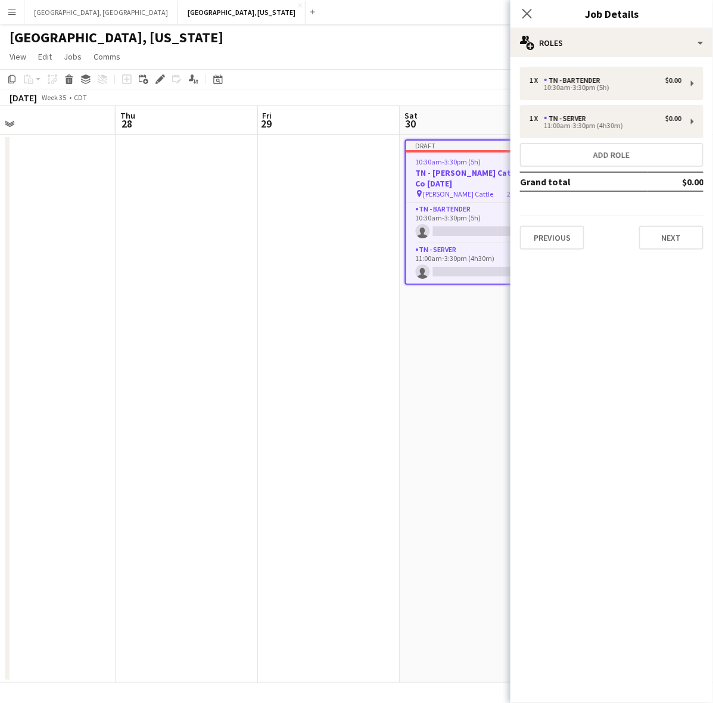
click at [404, 64] on app-page-menu "View Day view expanded Day view collapsed Month view Date picker Jump to [DATE]…" at bounding box center [356, 57] width 713 height 23
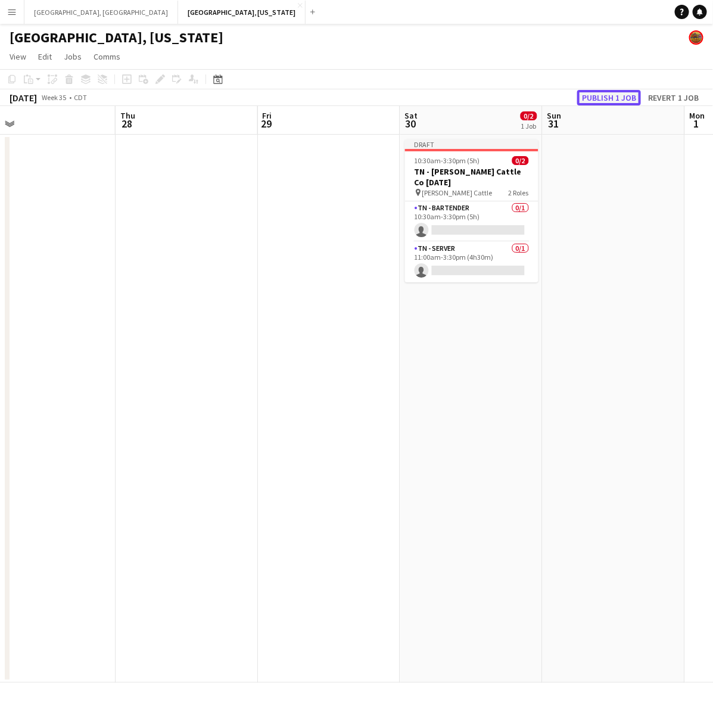
click at [596, 99] on button "Publish 1 job" at bounding box center [609, 97] width 64 height 15
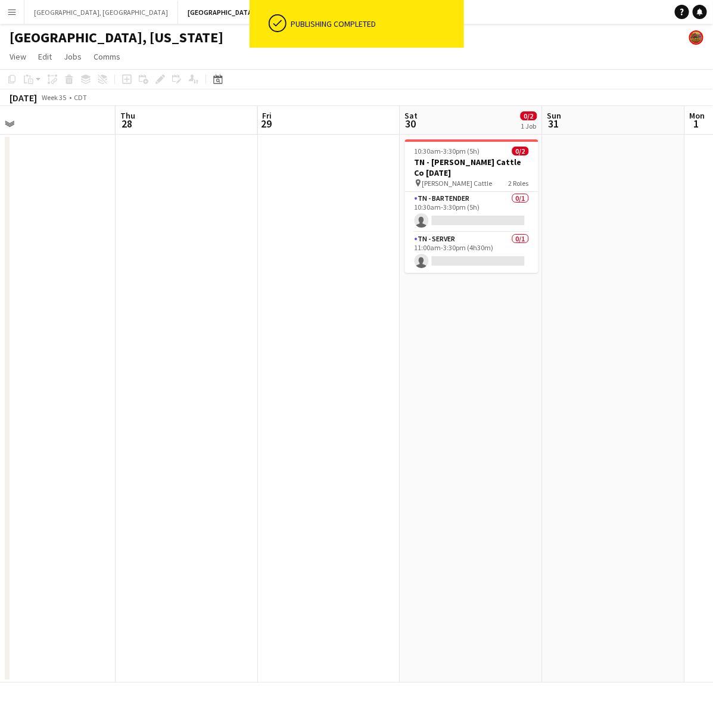
click at [511, 198] on app-card-role "TN - Bartender 0/1 10:30am-3:30pm (5h) single-neutral-actions" at bounding box center [471, 212] width 133 height 41
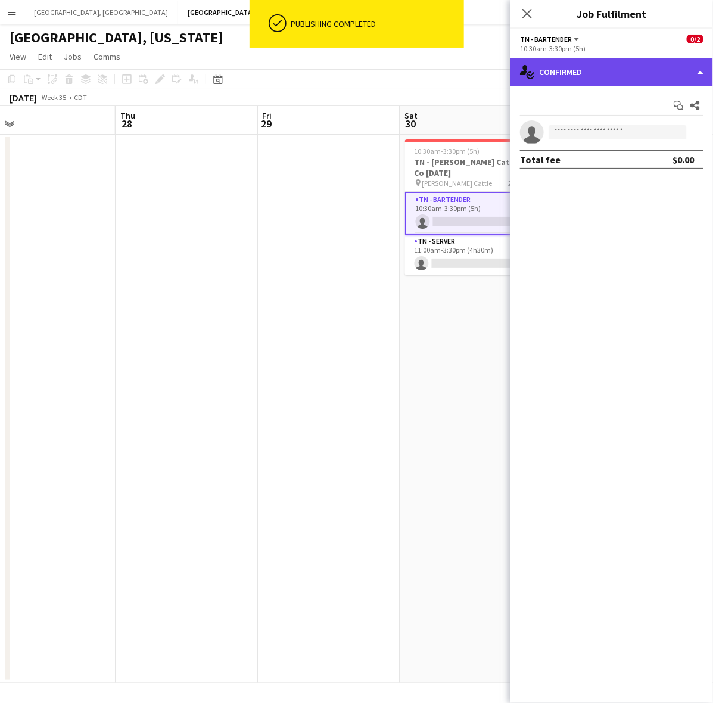
click at [608, 70] on div "single-neutral-actions-check-2 Confirmed" at bounding box center [611, 72] width 203 height 29
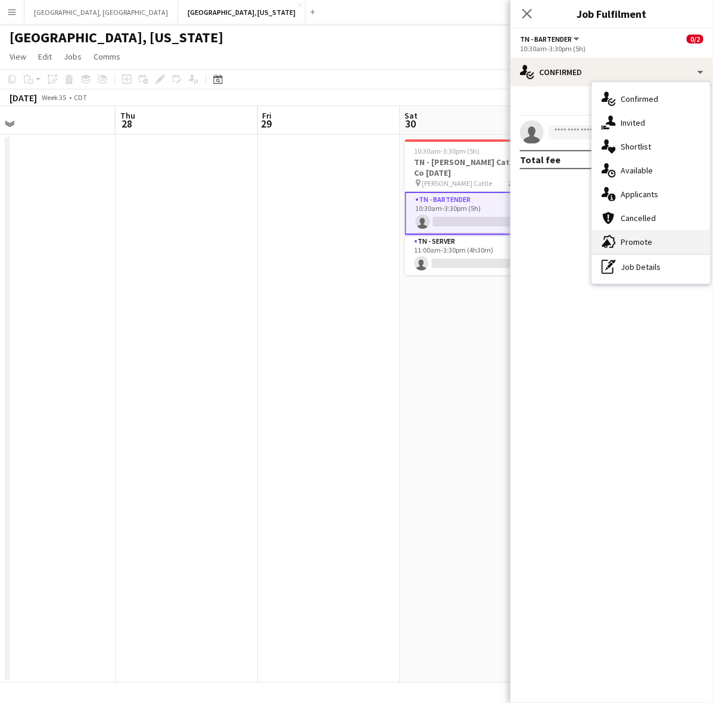
click at [636, 234] on div "advertising-megaphone Promote" at bounding box center [651, 242] width 118 height 24
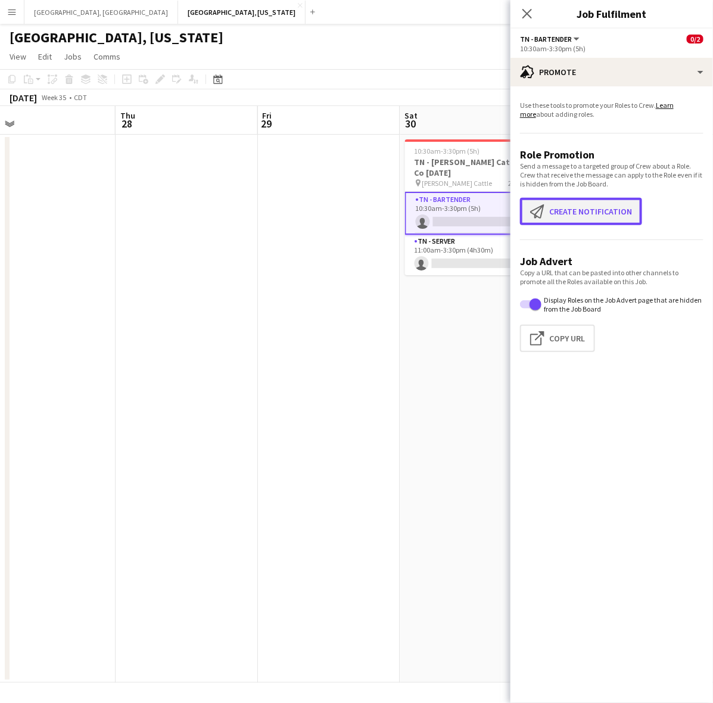
click at [578, 213] on button "Create notification Create notification" at bounding box center [581, 211] width 122 height 27
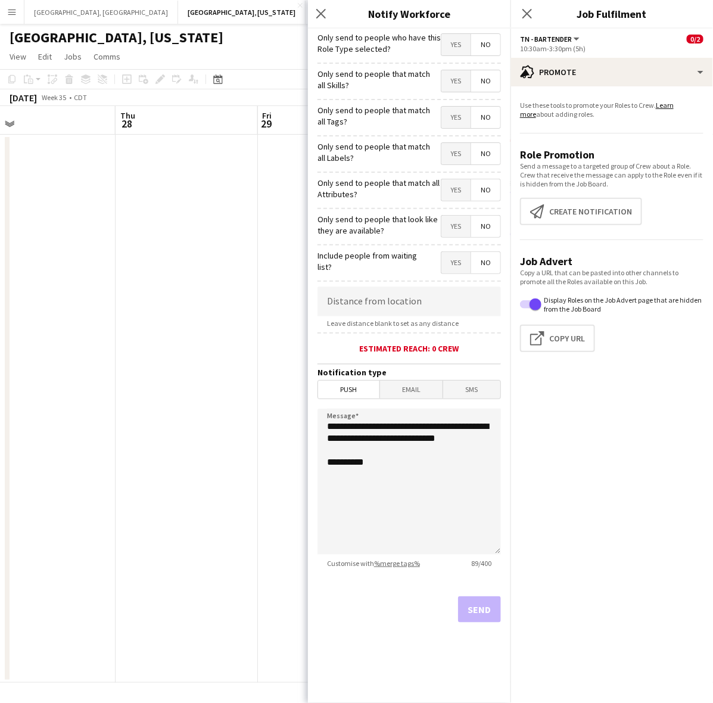
click at [454, 49] on span "Yes" at bounding box center [455, 44] width 29 height 21
click at [480, 611] on button "Send" at bounding box center [479, 609] width 43 height 26
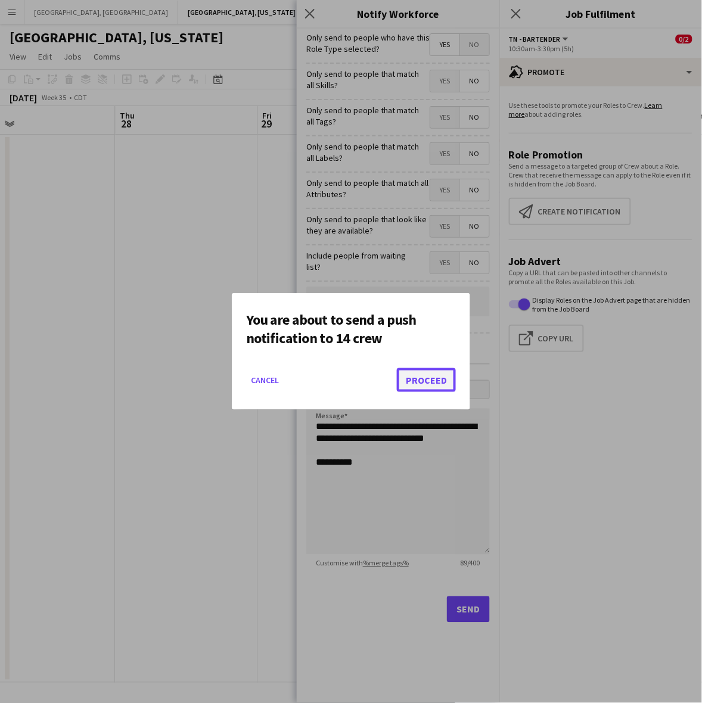
click at [434, 379] on button "Proceed" at bounding box center [426, 380] width 59 height 24
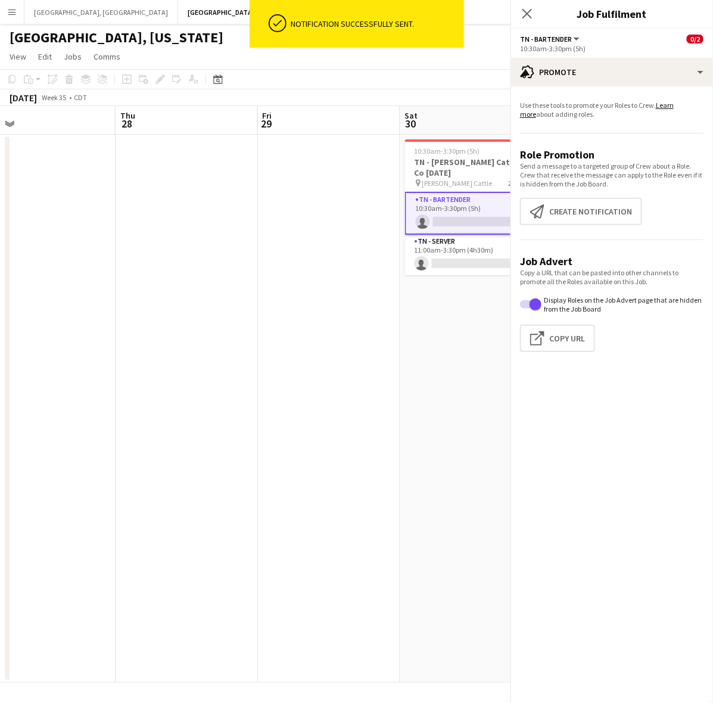
click at [258, 386] on app-date-cell at bounding box center [329, 409] width 142 height 548
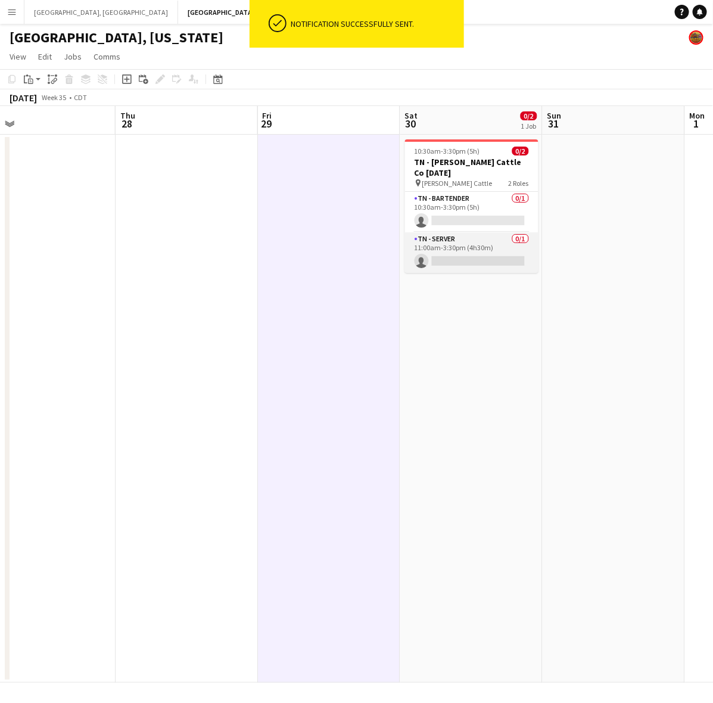
click at [479, 232] on app-card-role "TN - Server 0/1 11:00am-3:30pm (4h30m) single-neutral-actions" at bounding box center [471, 252] width 133 height 41
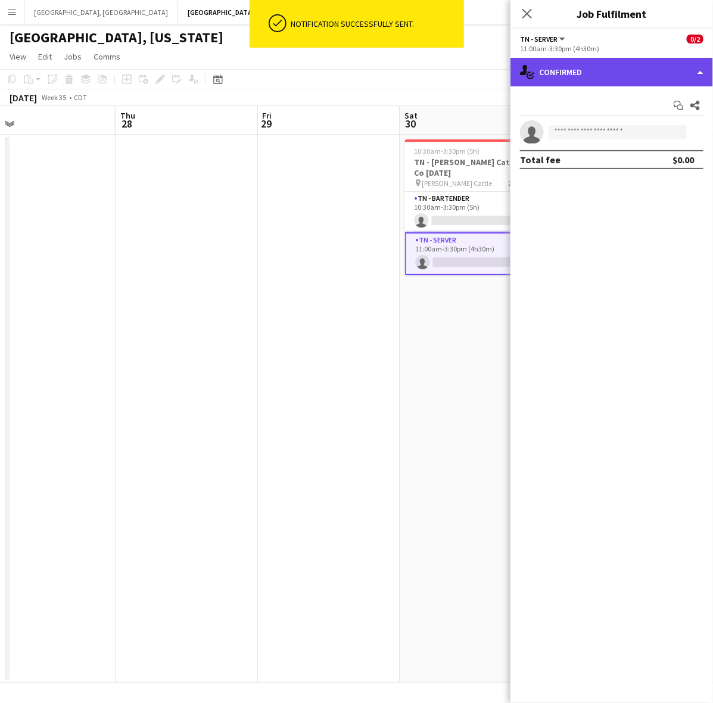
click at [600, 64] on div "single-neutral-actions-check-2 Confirmed" at bounding box center [611, 72] width 203 height 29
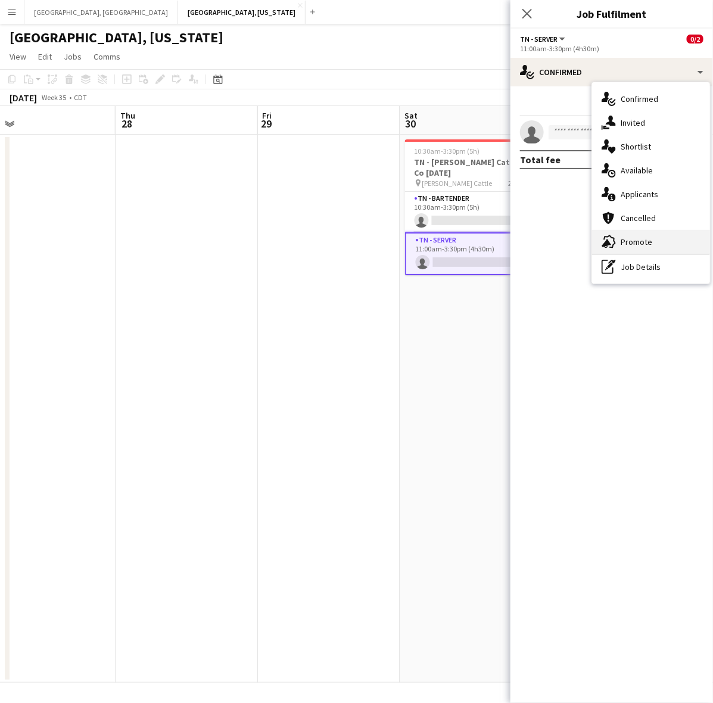
click at [655, 246] on div "advertising-megaphone Promote" at bounding box center [651, 242] width 118 height 24
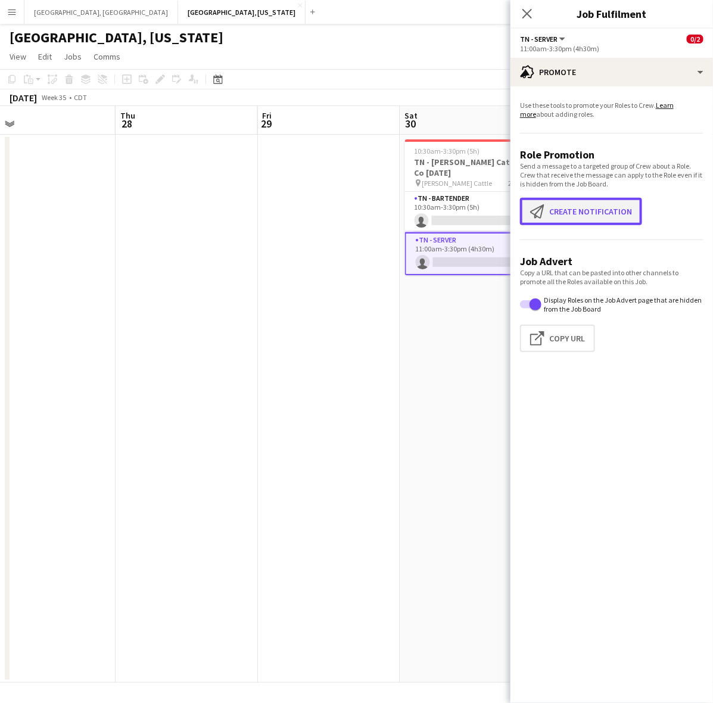
click at [578, 203] on button "Create notification Create notification" at bounding box center [581, 211] width 122 height 27
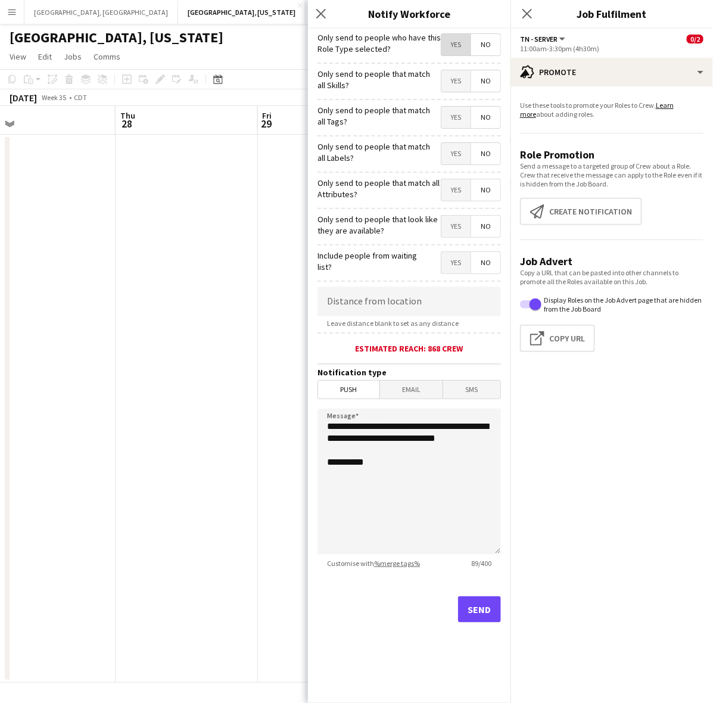
click at [456, 43] on span "Yes" at bounding box center [455, 44] width 29 height 21
click at [468, 614] on button "Send" at bounding box center [479, 609] width 43 height 26
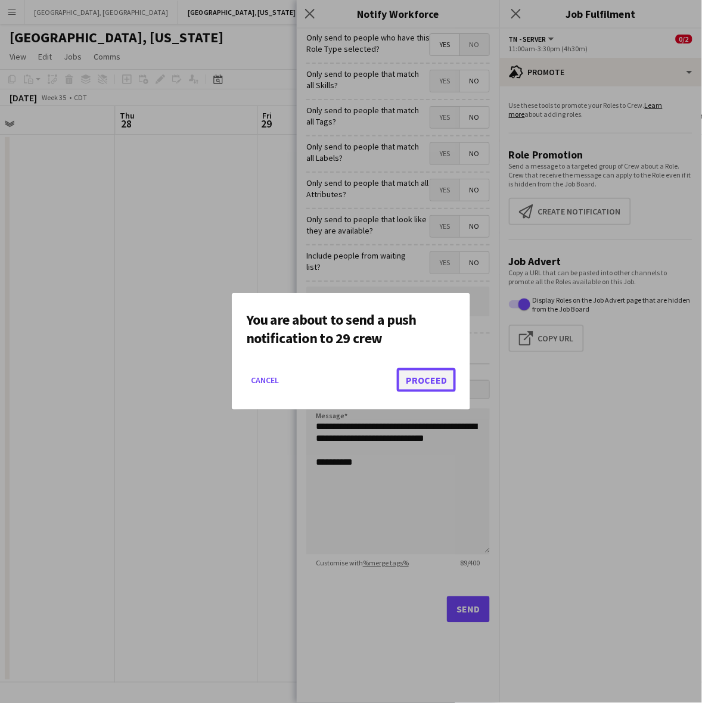
click at [447, 379] on button "Proceed" at bounding box center [426, 380] width 59 height 24
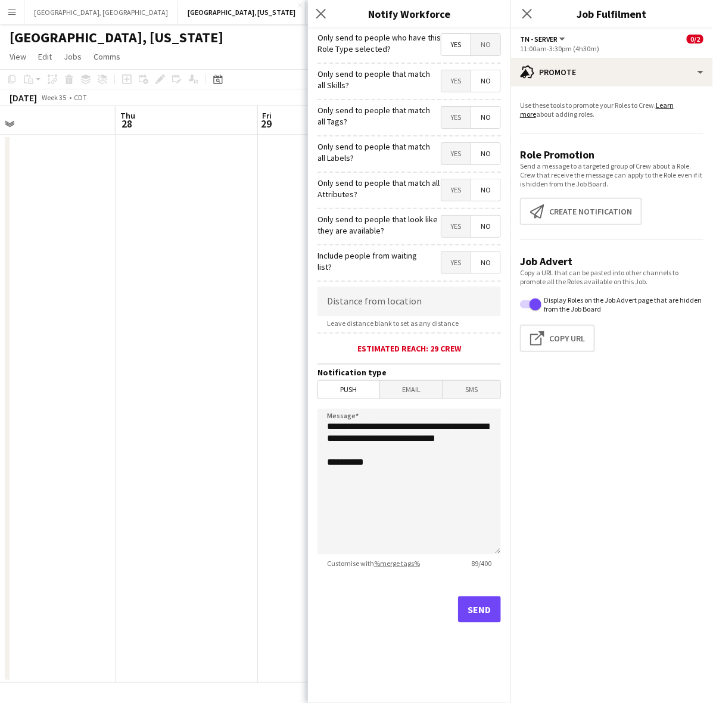
click at [246, 429] on app-date-cell at bounding box center [187, 409] width 142 height 548
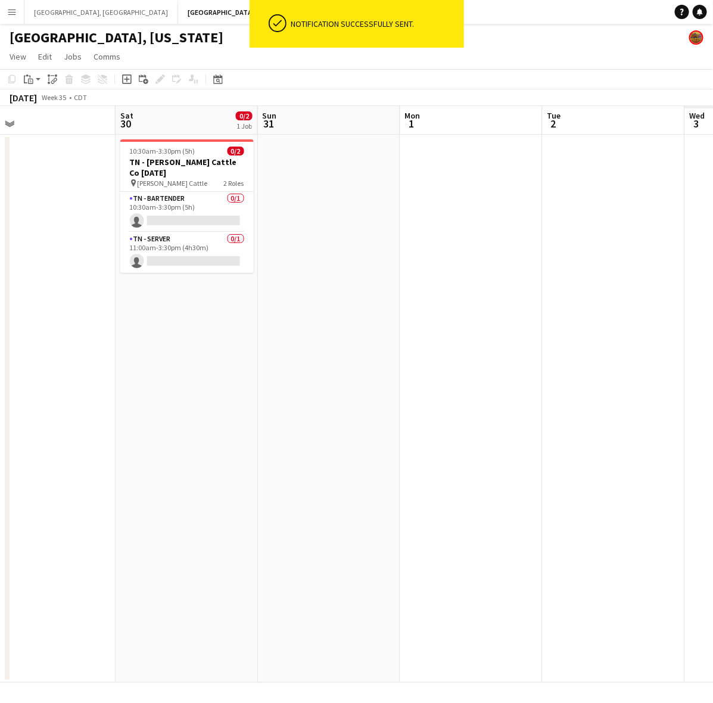
drag, startPoint x: 534, startPoint y: 317, endPoint x: 164, endPoint y: 388, distance: 376.7
click at [177, 370] on app-calendar-viewport "Tue 26 Wed 27 Thu 28 Fri 29 Sat 30 0/2 1 Job Sun 31 Mon 1 Tue 2 Wed 3 Thu 4 10:…" at bounding box center [356, 394] width 713 height 577
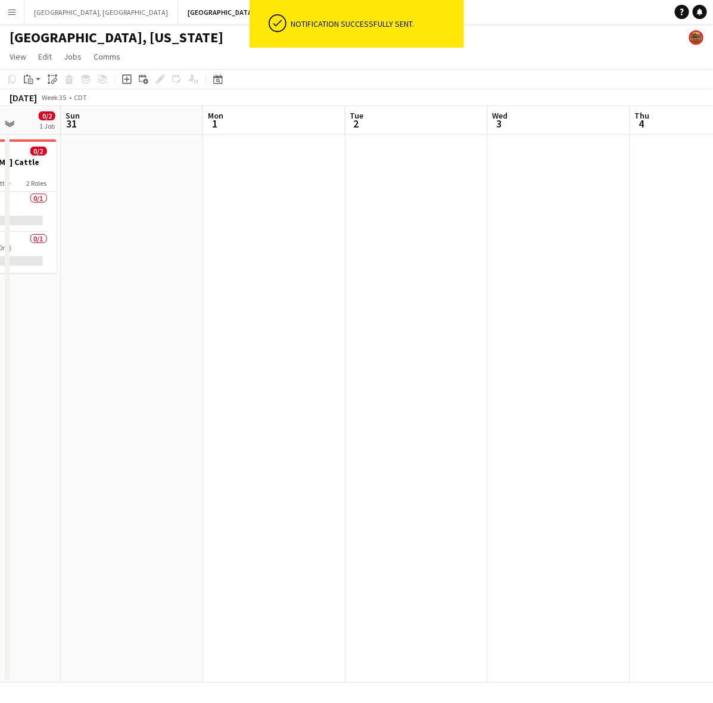
drag, startPoint x: 647, startPoint y: 337, endPoint x: 207, endPoint y: 374, distance: 442.4
click at [298, 362] on app-calendar-viewport "Thu 28 Fri 29 Sat 30 0/2 1 Job Sun 31 Mon 1 Tue 2 Wed 3 Thu 4 Fri 5 Sat 6 10:30…" at bounding box center [356, 394] width 713 height 577
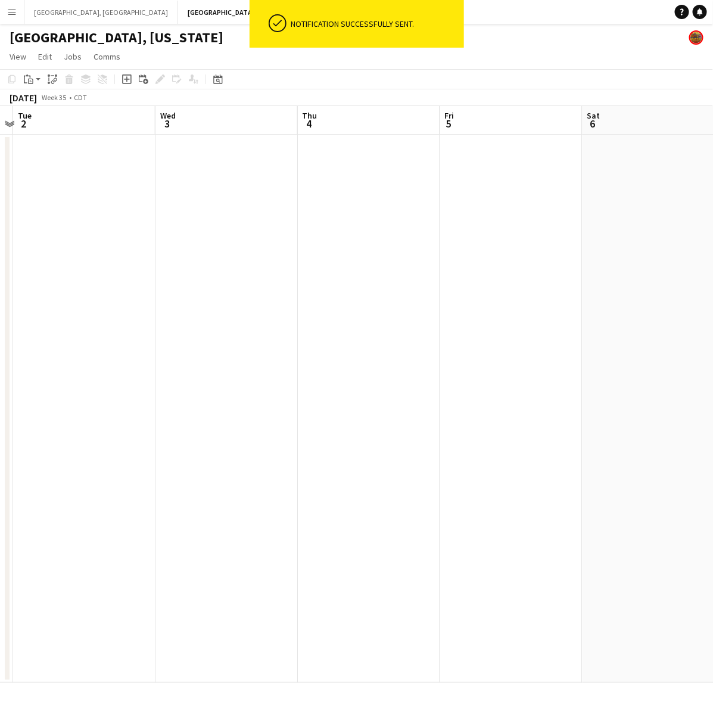
drag, startPoint x: 674, startPoint y: 303, endPoint x: 283, endPoint y: 357, distance: 394.6
click at [297, 354] on app-calendar-viewport "Sat 30 0/2 1 Job Sun 31 Mon 1 Tue 2 Wed 3 Thu 4 Fri 5 Sat 6 Sun 7 Mon 8 10:30am…" at bounding box center [356, 394] width 713 height 577
drag, startPoint x: 654, startPoint y: 314, endPoint x: 248, endPoint y: 378, distance: 410.7
click at [254, 376] on app-calendar-viewport "Tue 2 Wed 3 Thu 4 Fri 5 Sat 6 Sun 7 Mon 8 Tue 9 Wed 10 Thu 11" at bounding box center [356, 394] width 713 height 577
drag, startPoint x: 642, startPoint y: 312, endPoint x: 208, endPoint y: 385, distance: 439.9
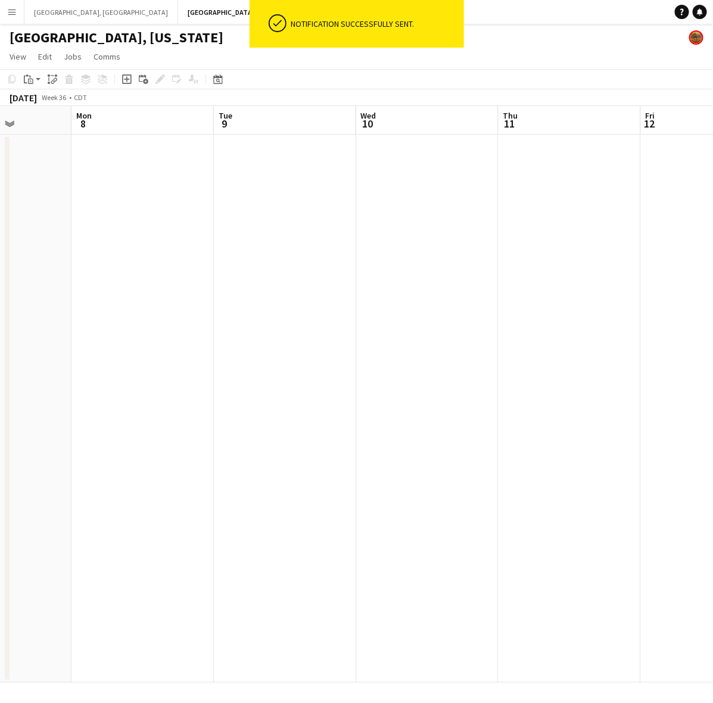
click at [235, 381] on app-calendar-viewport "Fri 5 Sat 6 Sun 7 Mon 8 Tue 9 Wed 10 Thu 11 Fri 12 Sat 13 1/13 2 Jobs Sun 14 2:…" at bounding box center [356, 394] width 713 height 577
drag, startPoint x: 191, startPoint y: 183, endPoint x: 713, endPoint y: 76, distance: 533.1
click at [712, 76] on html "ok-circled Notification successfully sent. Menu Boards Boards Boards All jobs S…" at bounding box center [356, 351] width 713 height 703
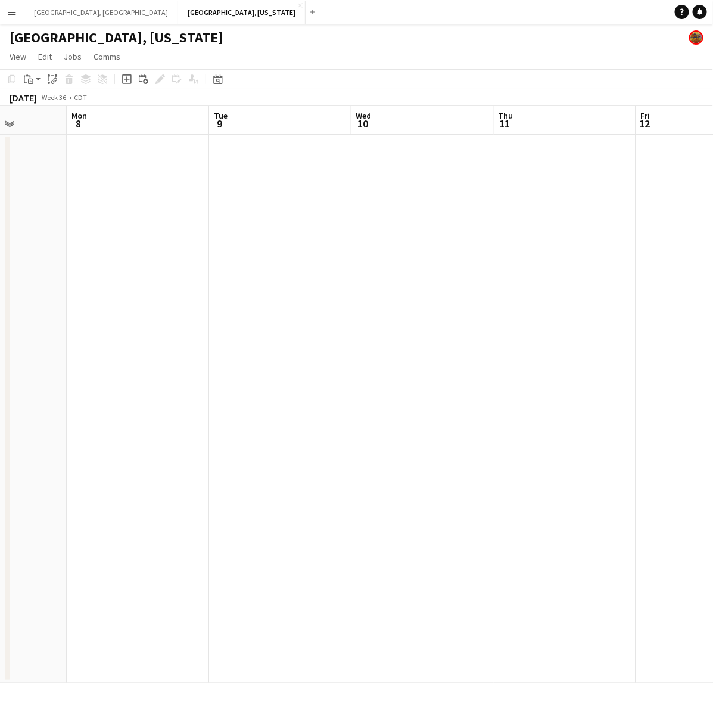
click at [254, 243] on app-date-cell at bounding box center [280, 409] width 142 height 548
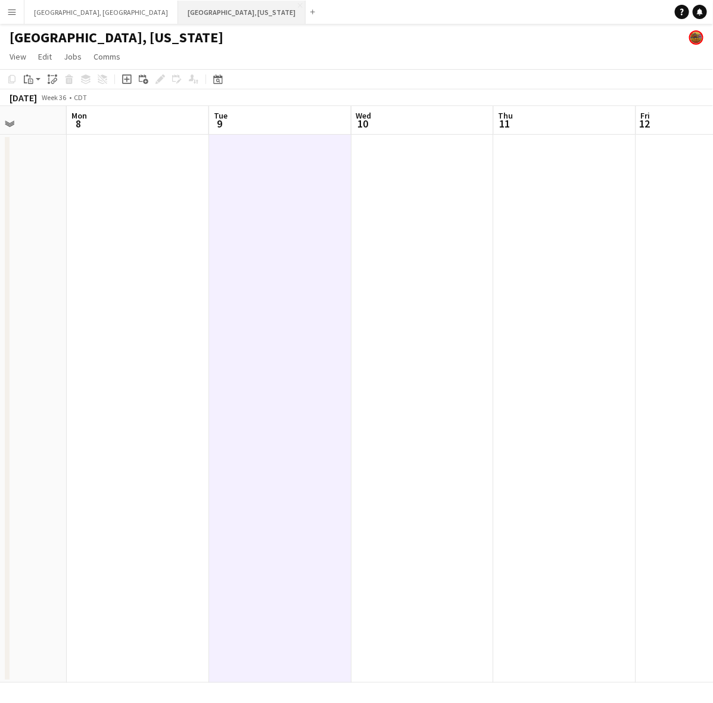
click at [178, 8] on button "[GEOGRAPHIC_DATA], [US_STATE] Close" at bounding box center [241, 12] width 127 height 23
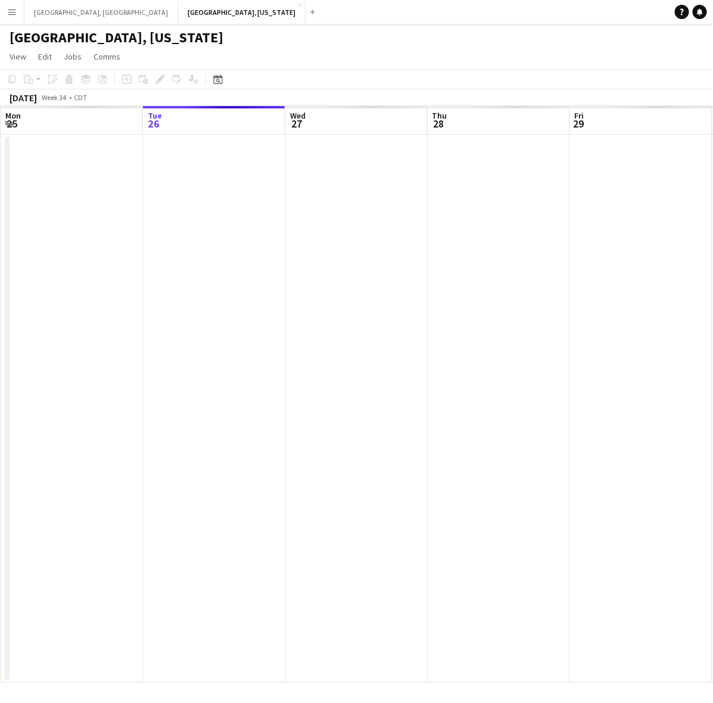
scroll to position [0, 325]
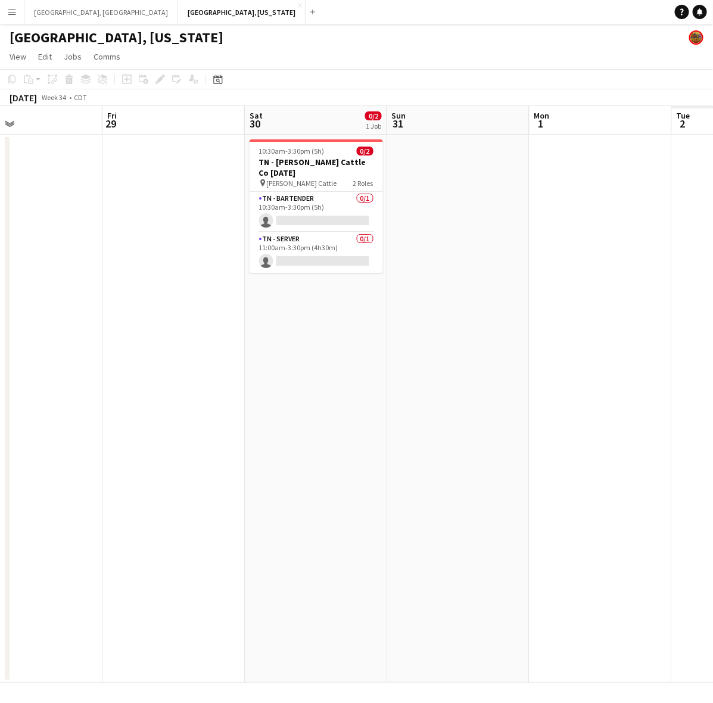
drag, startPoint x: 616, startPoint y: 310, endPoint x: 158, endPoint y: 361, distance: 461.5
click at [158, 361] on app-calendar-viewport "Tue 26 Wed 27 Thu 28 Fri 29 Sat 30 0/2 1 Job Sun 31 Mon 1 Tue 2 Wed 3 Thu 4 10:…" at bounding box center [356, 394] width 713 height 577
click at [61, 11] on button "[GEOGRAPHIC_DATA], [GEOGRAPHIC_DATA] Close" at bounding box center [101, 12] width 154 height 23
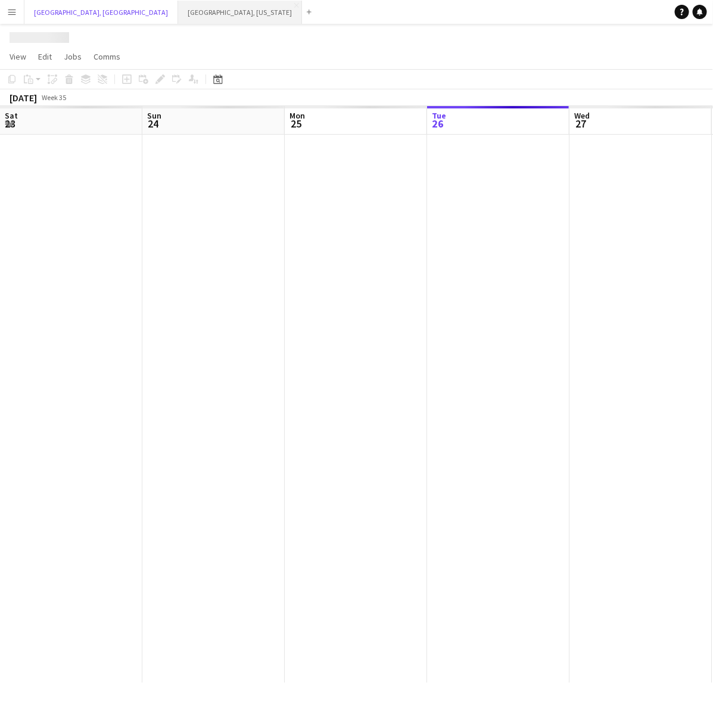
scroll to position [0, 284]
click at [178, 13] on button "[GEOGRAPHIC_DATA], [US_STATE] Close" at bounding box center [240, 12] width 124 height 23
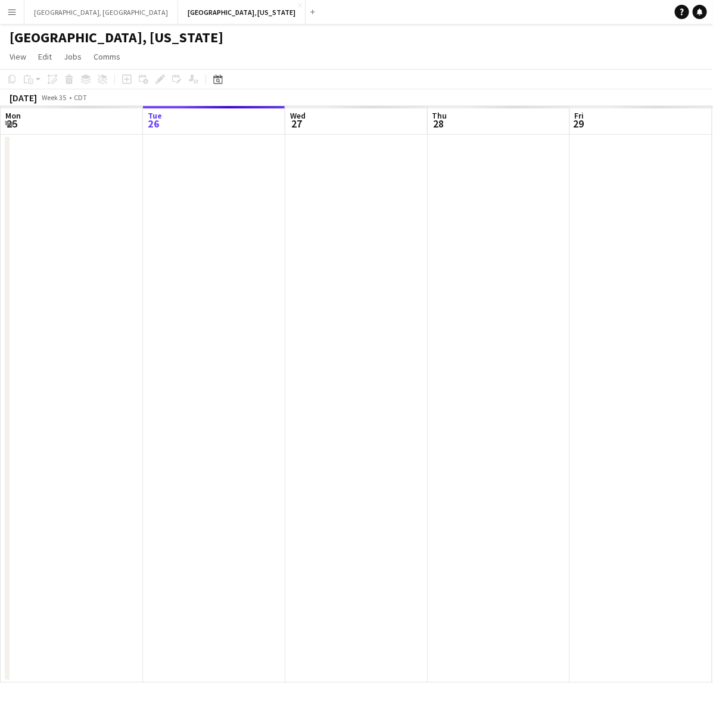
drag, startPoint x: 564, startPoint y: 338, endPoint x: 224, endPoint y: 360, distance: 340.8
click at [229, 360] on app-calendar-viewport "Sat 23 Sun 24 Mon 25 Tue 26 Wed 27 Thu 28 Fri 29 Sat 30 Sun 31 Mon 1" at bounding box center [356, 394] width 713 height 577
drag, startPoint x: 301, startPoint y: 358, endPoint x: 123, endPoint y: 363, distance: 178.2
click at [123, 363] on app-calendar-viewport "Mon 25 Tue 26 Wed 27 Thu 28 Fri 29 Sat 30 Sun 31 Mon 1 Tue 2 Wed 3" at bounding box center [356, 394] width 713 height 577
